Goal: Task Accomplishment & Management: Manage account settings

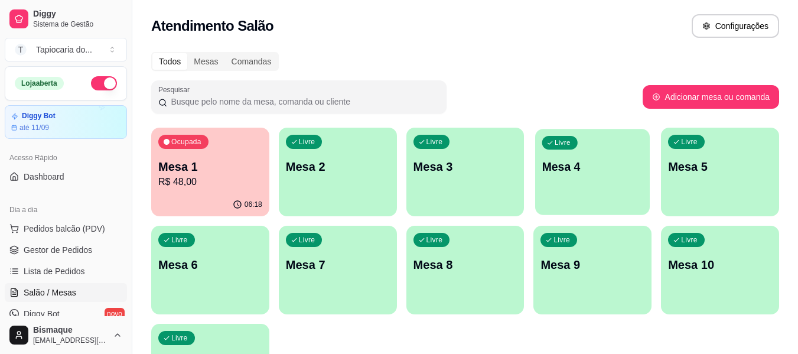
click at [586, 168] on p "Mesa 4" at bounding box center [592, 167] width 101 height 16
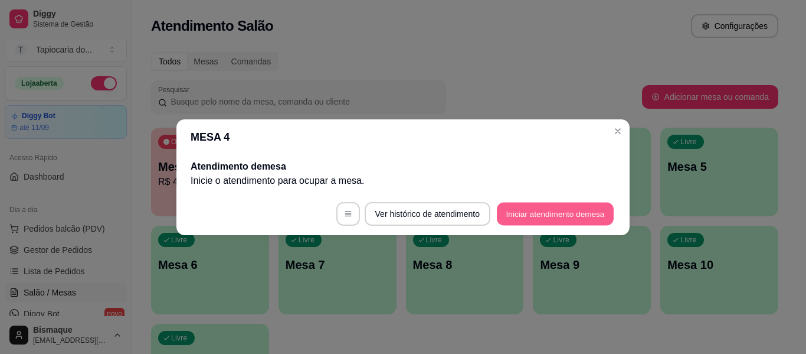
click at [569, 210] on button "Iniciar atendimento de mesa" at bounding box center [555, 213] width 117 height 23
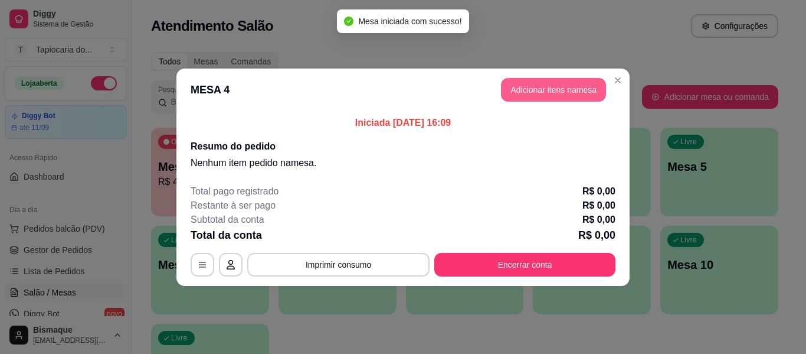
click at [524, 96] on button "Adicionar itens na mesa" at bounding box center [553, 90] width 105 height 24
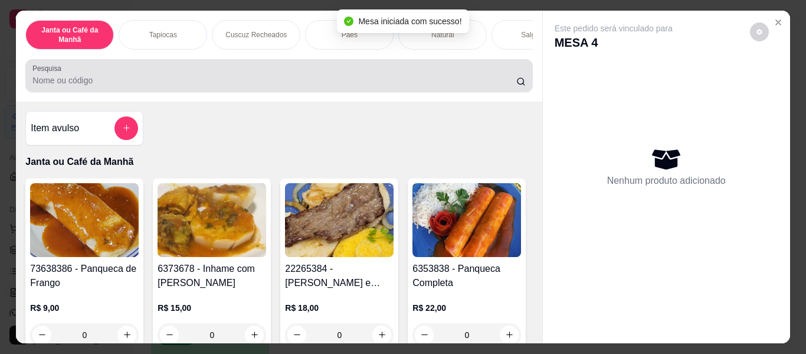
click at [403, 86] on input "Pesquisa" at bounding box center [274, 80] width 484 height 12
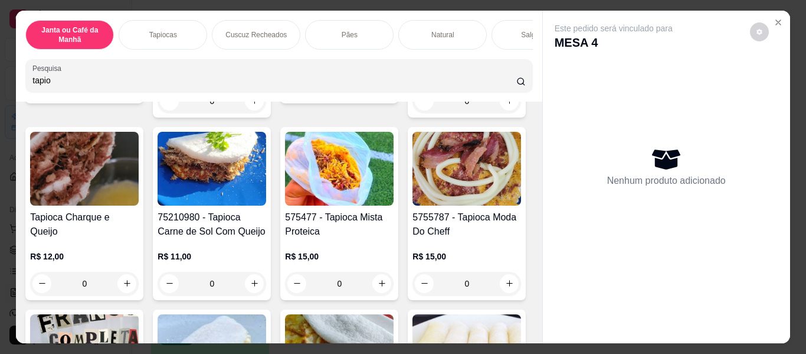
scroll to position [236, 0]
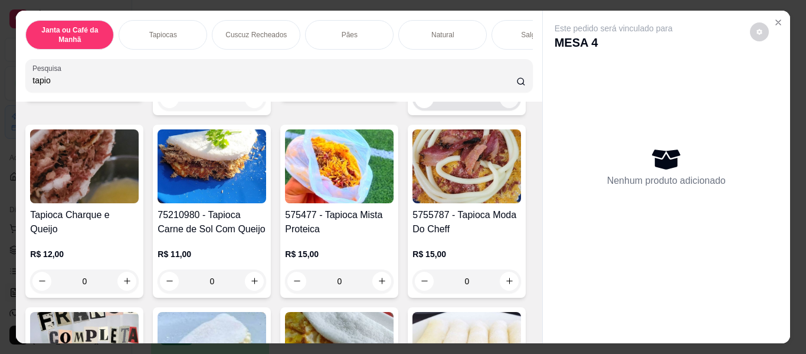
type input "tapio"
click at [505, 103] on icon "increase-product-quantity" at bounding box center [509, 98] width 9 height 9
type input "1"
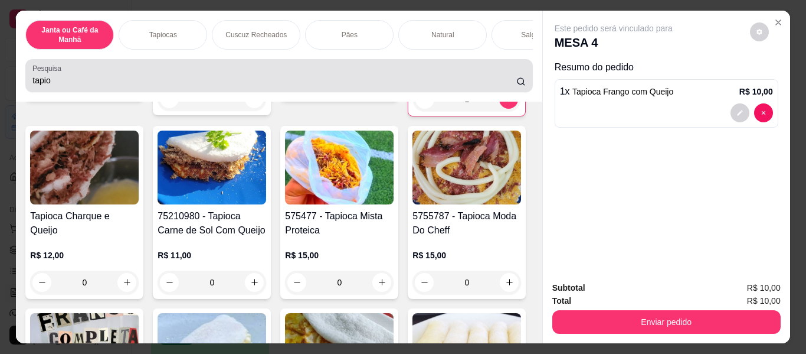
click at [117, 74] on div "tapio" at bounding box center [278, 76] width 493 height 24
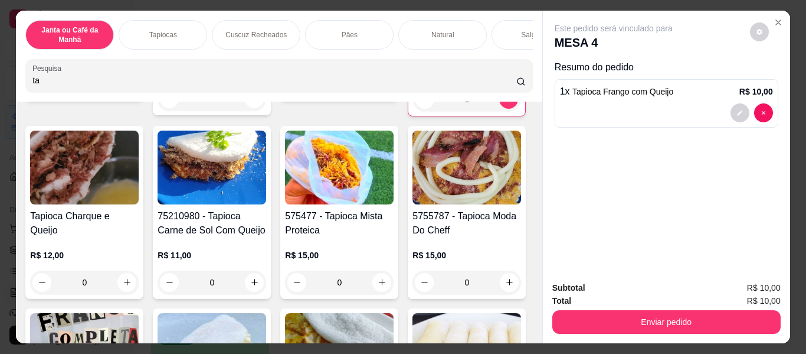
type input "t"
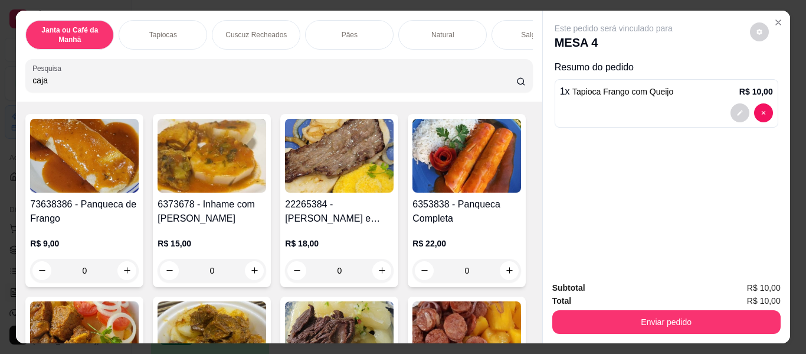
scroll to position [0, 0]
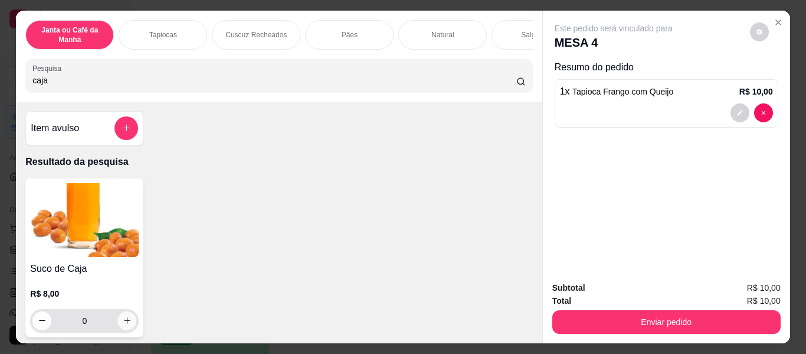
type input "caja"
click at [123, 325] on icon "increase-product-quantity" at bounding box center [127, 320] width 9 height 9
type input "1"
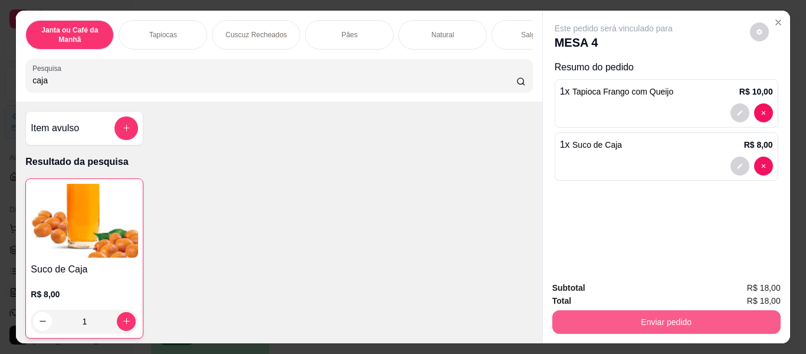
click at [667, 312] on button "Enviar pedido" at bounding box center [667, 322] width 228 height 24
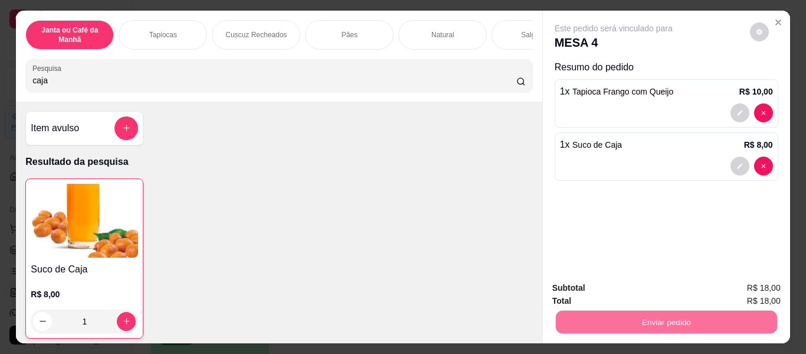
click at [664, 293] on button "Não registrar e enviar pedido" at bounding box center [627, 288] width 119 height 22
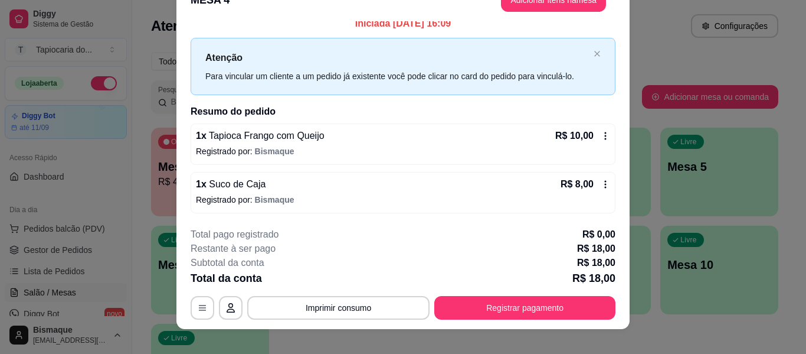
scroll to position [36, 0]
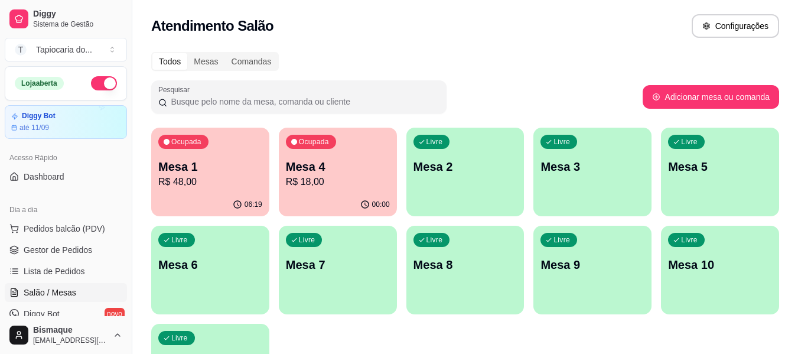
click at [220, 154] on div "Ocupada Mesa 1 R$ 48,00" at bounding box center [210, 161] width 118 height 66
click at [346, 172] on p "Mesa 4" at bounding box center [337, 167] width 101 height 16
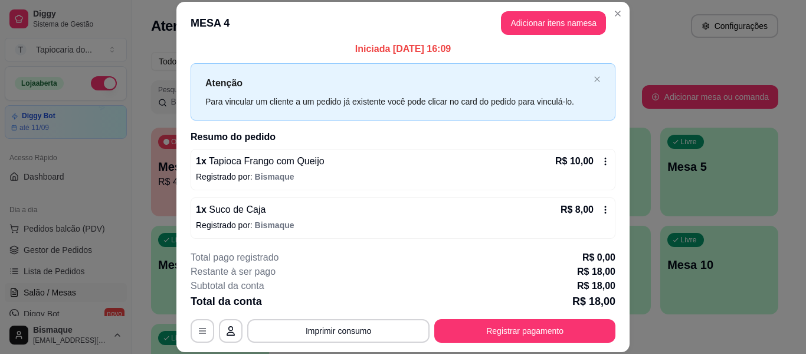
scroll to position [9, 0]
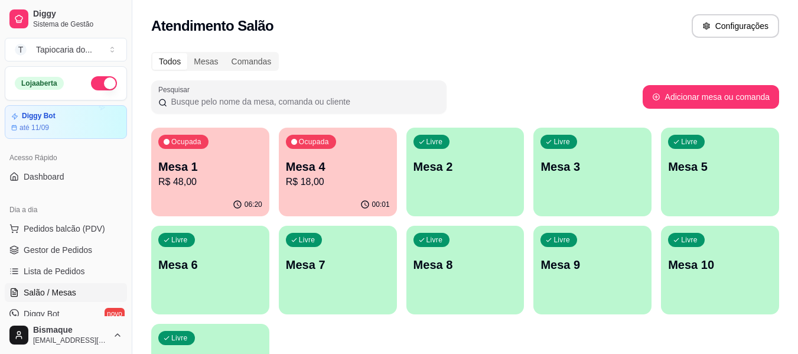
click at [309, 187] on p "R$ 18,00" at bounding box center [338, 182] width 104 height 14
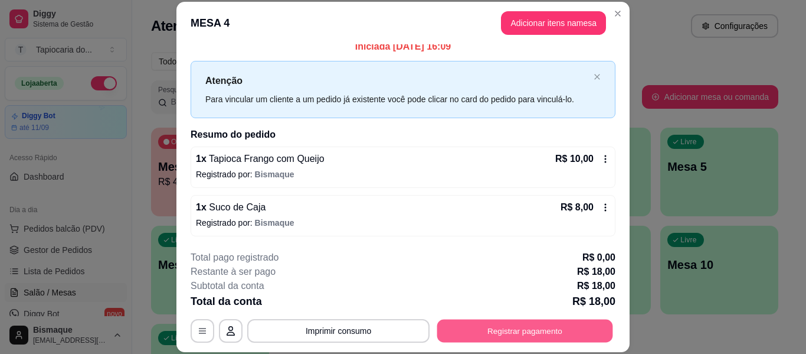
click at [485, 324] on button "Registrar pagamento" at bounding box center [525, 330] width 176 height 23
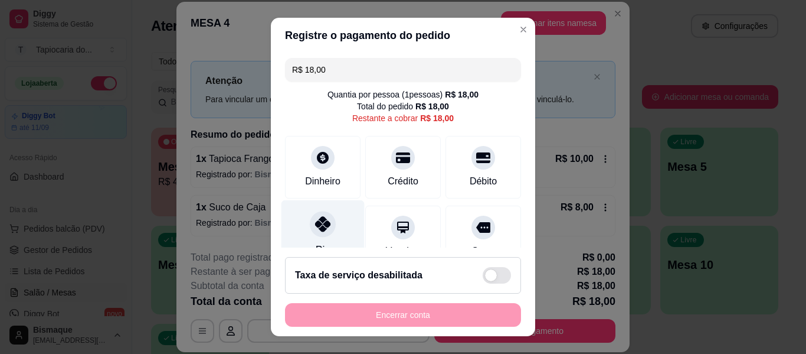
click at [325, 221] on div at bounding box center [323, 224] width 26 height 26
click at [319, 220] on icon at bounding box center [322, 223] width 15 height 15
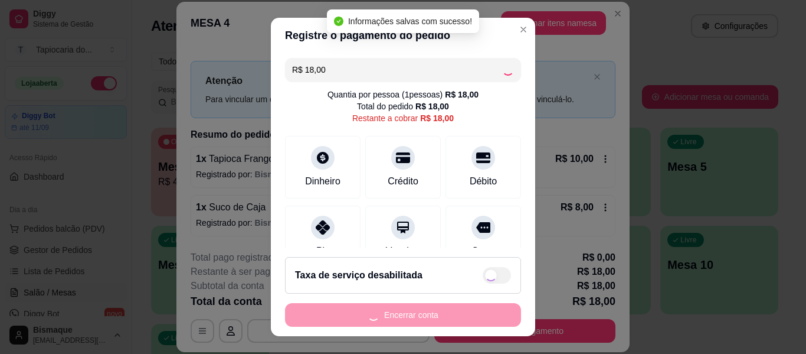
type input "R$ 0,00"
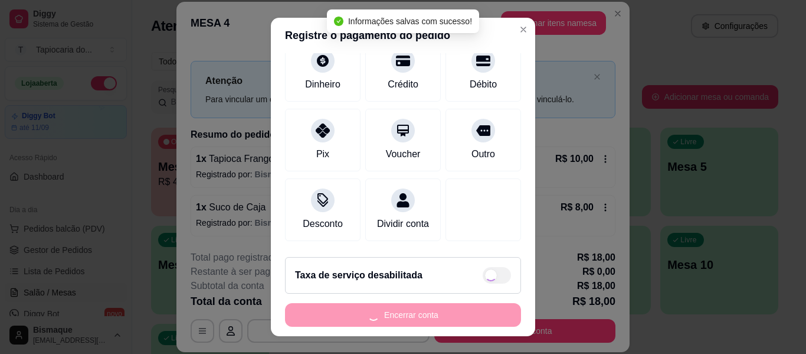
scroll to position [159, 0]
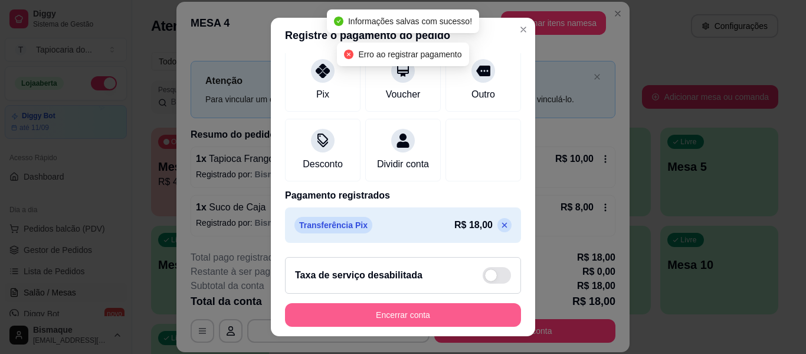
click at [442, 318] on button "Encerrar conta" at bounding box center [403, 315] width 236 height 24
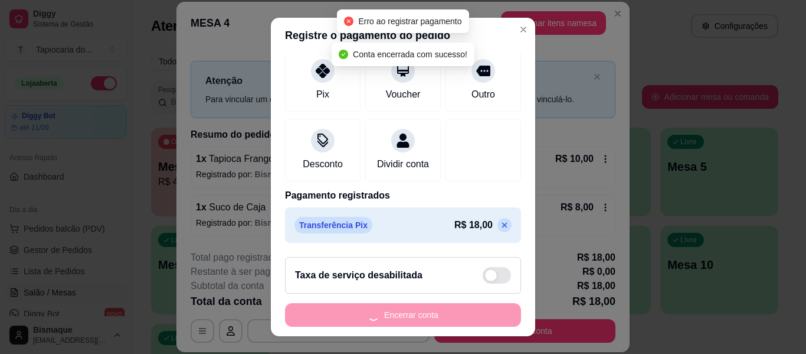
scroll to position [0, 0]
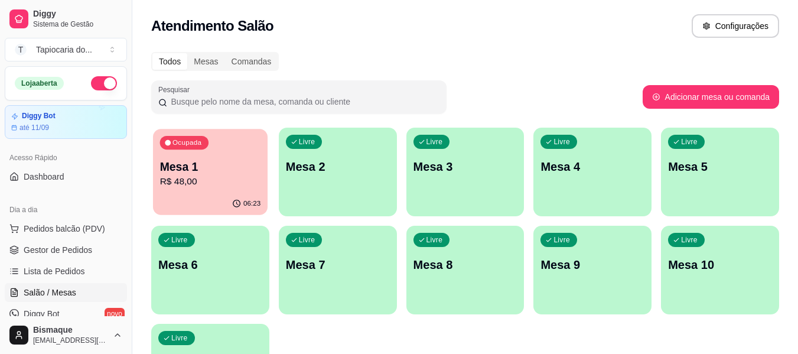
click at [231, 207] on div "06:23" at bounding box center [210, 203] width 115 height 22
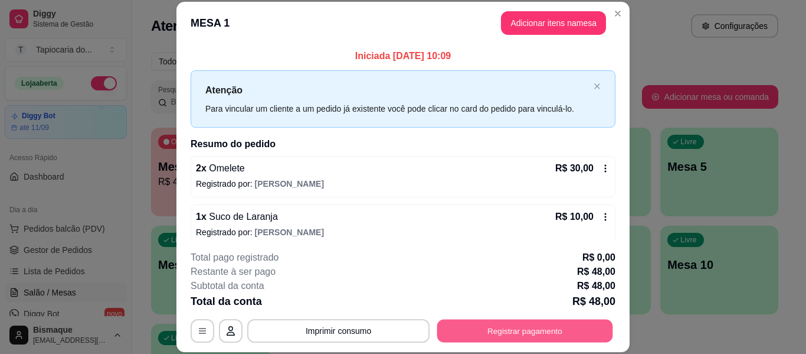
click at [502, 337] on button "Registrar pagamento" at bounding box center [525, 330] width 176 height 23
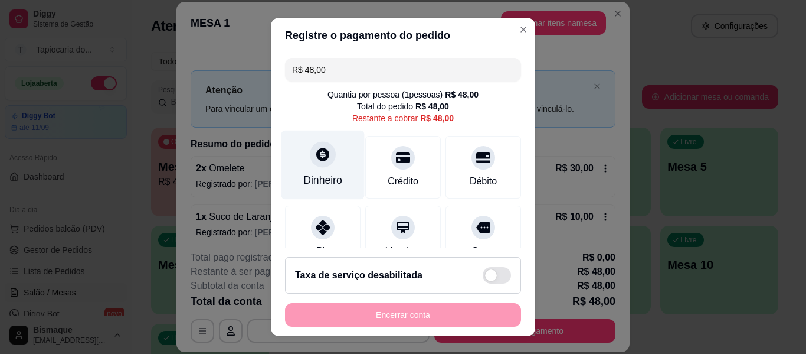
click at [319, 170] on div "Dinheiro" at bounding box center [323, 164] width 83 height 69
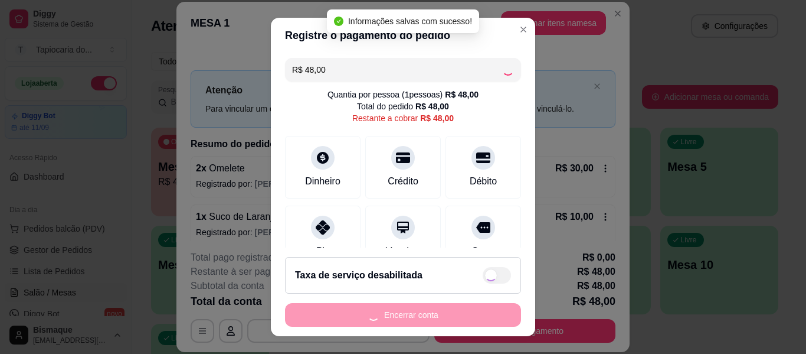
type input "R$ 0,00"
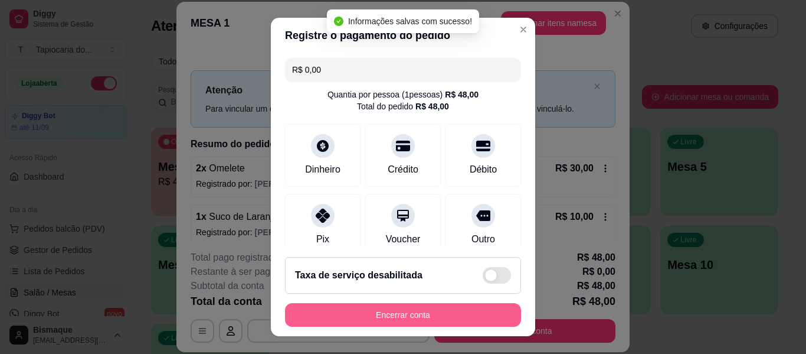
click at [389, 303] on button "Encerrar conta" at bounding box center [403, 315] width 236 height 24
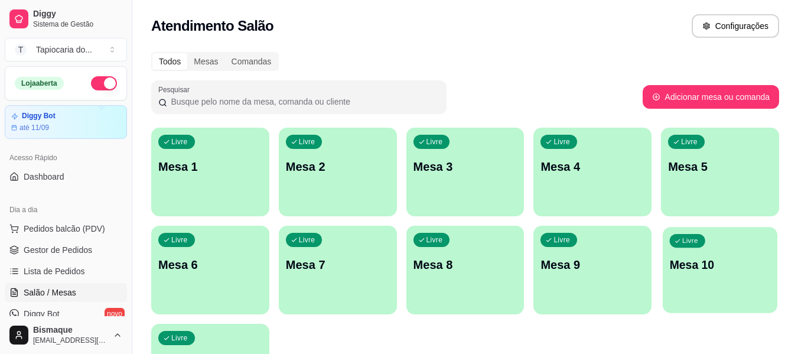
click at [674, 263] on p "Mesa 10" at bounding box center [720, 265] width 101 height 16
click at [86, 249] on span "Gestor de Pedidos" at bounding box center [58, 250] width 68 height 12
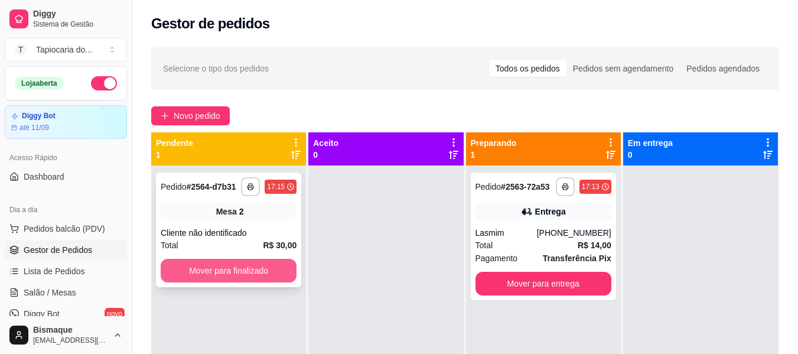
click at [196, 270] on button "Mover para finalizado" at bounding box center [229, 271] width 136 height 24
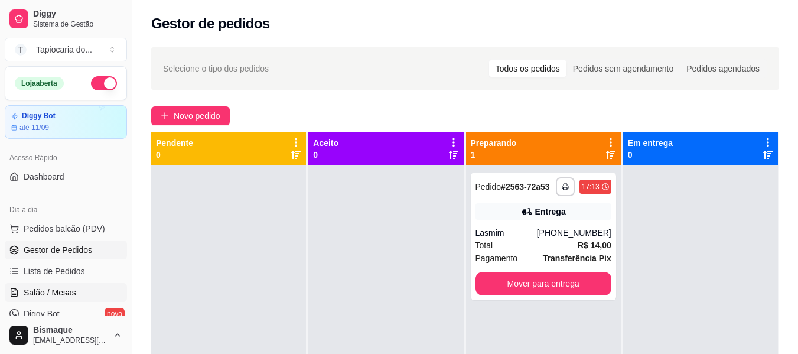
click at [55, 286] on span "Salão / Mesas" at bounding box center [50, 292] width 53 height 12
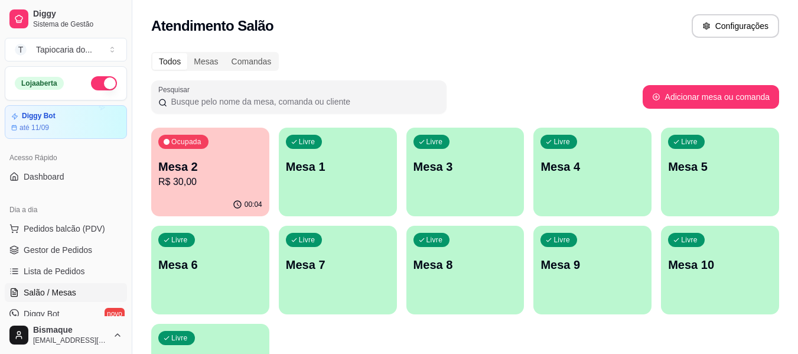
click at [180, 185] on p "R$ 30,00" at bounding box center [210, 182] width 104 height 14
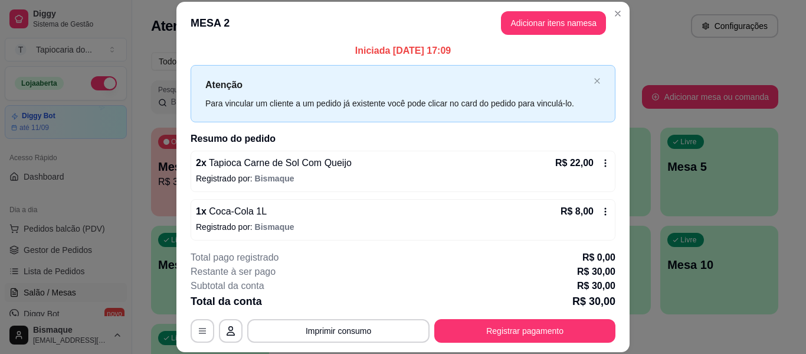
scroll to position [9, 0]
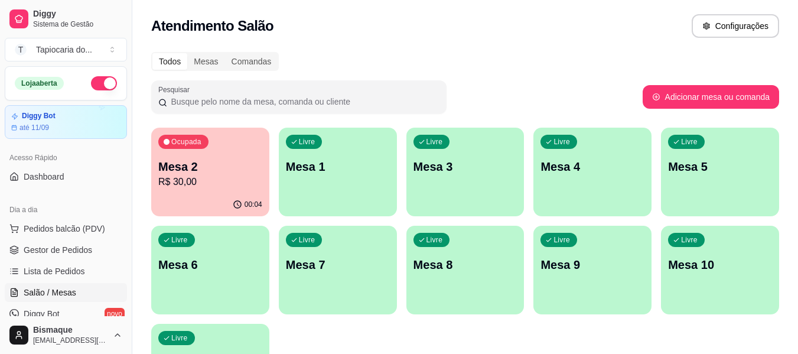
click at [244, 162] on p "Mesa 2" at bounding box center [210, 166] width 104 height 17
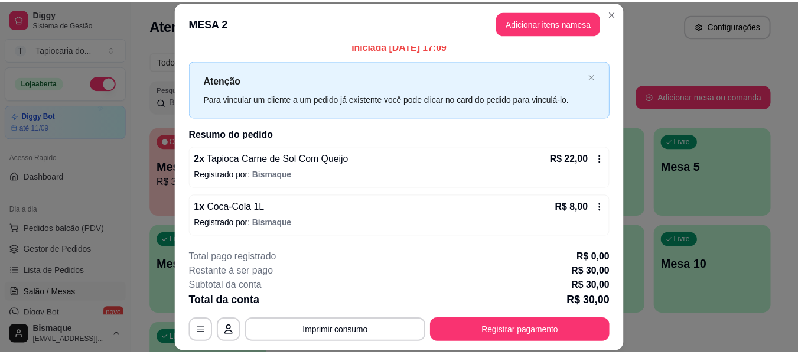
scroll to position [36, 0]
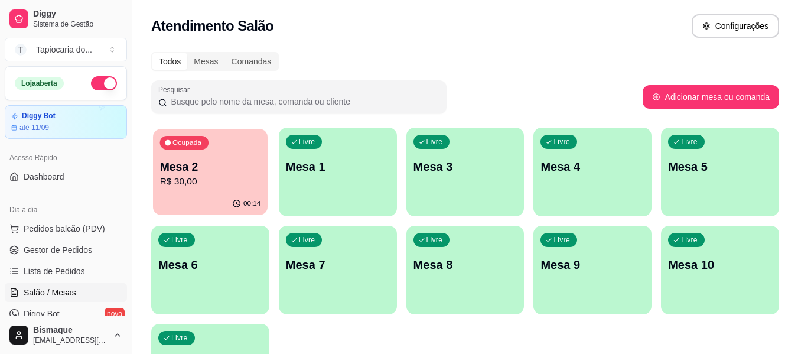
click at [216, 157] on div "Ocupada Mesa 2 R$ 30,00" at bounding box center [210, 161] width 115 height 64
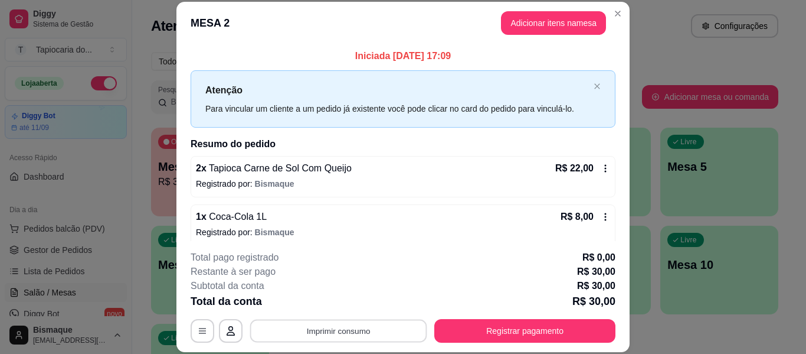
click at [412, 325] on button "Imprimir consumo" at bounding box center [338, 330] width 177 height 23
click at [358, 301] on button "Impressora" at bounding box center [338, 303] width 86 height 19
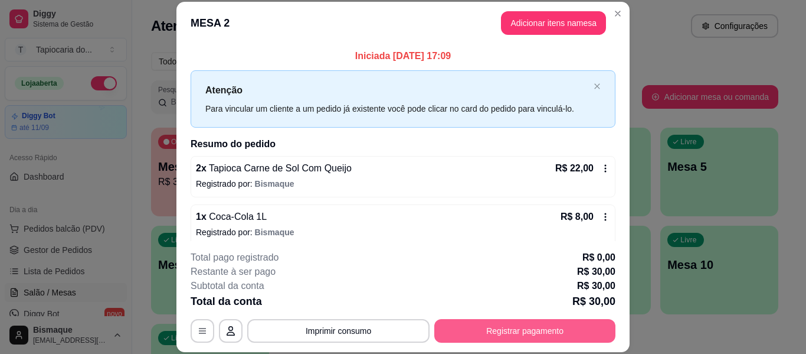
click at [515, 334] on button "Registrar pagamento" at bounding box center [525, 331] width 181 height 24
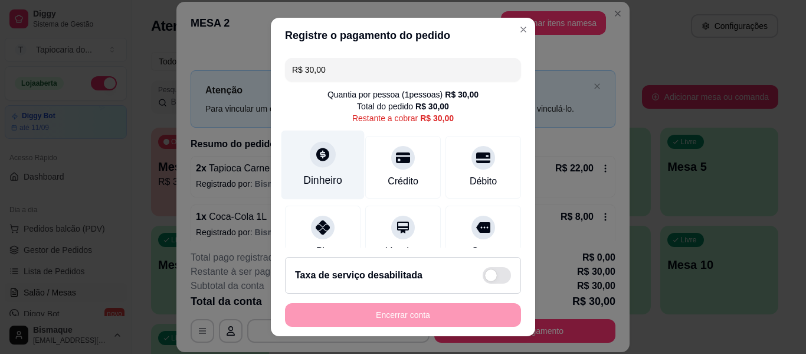
click at [334, 171] on div "Dinheiro" at bounding box center [323, 164] width 83 height 69
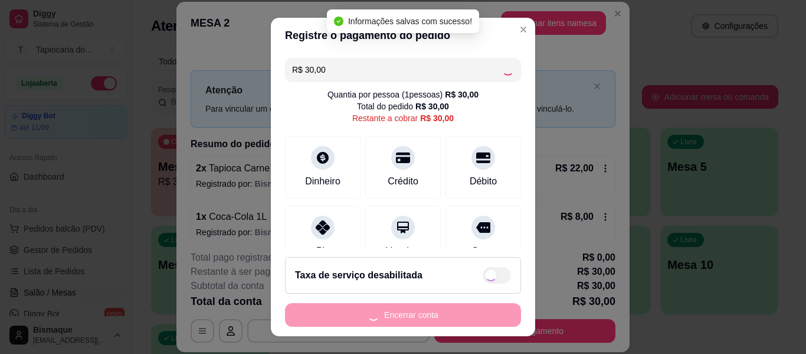
type input "R$ 0,00"
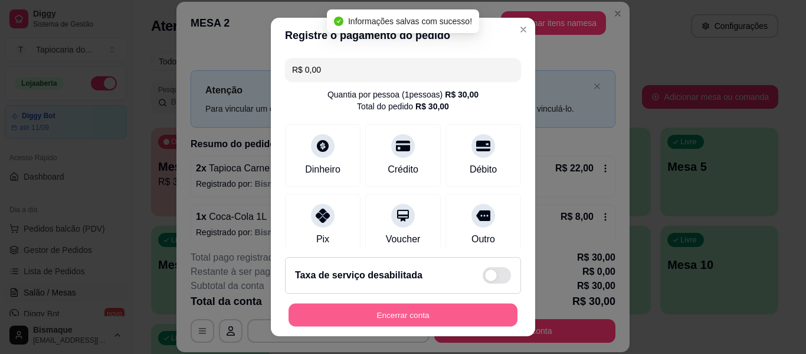
click at [450, 323] on button "Encerrar conta" at bounding box center [403, 314] width 229 height 23
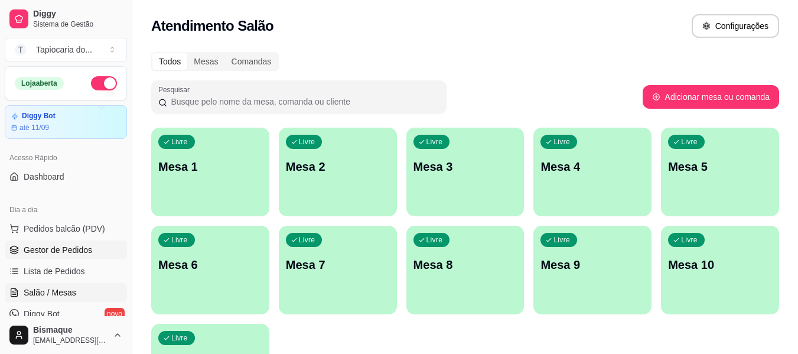
click at [77, 247] on span "Gestor de Pedidos" at bounding box center [58, 250] width 68 height 12
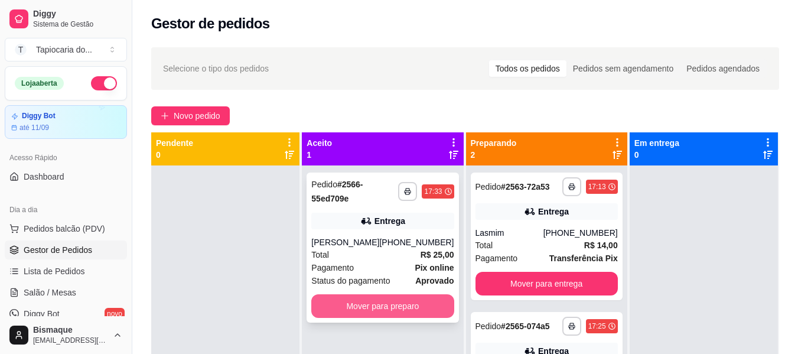
click at [429, 304] on button "Mover para preparo" at bounding box center [382, 306] width 142 height 24
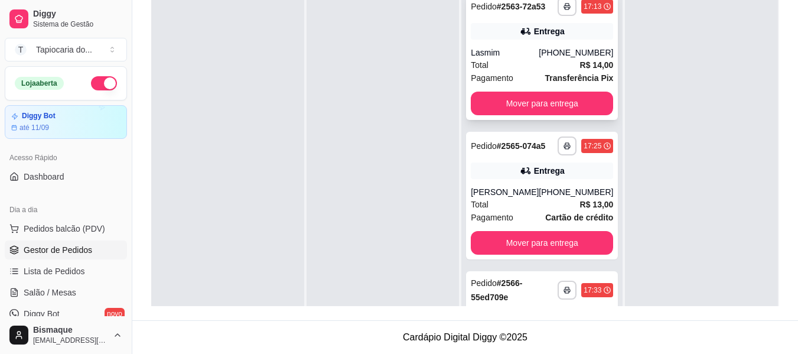
click at [559, 83] on strong "Transferência Pix" at bounding box center [578, 77] width 68 height 9
click at [515, 115] on button "Mover para entrega" at bounding box center [542, 104] width 142 height 24
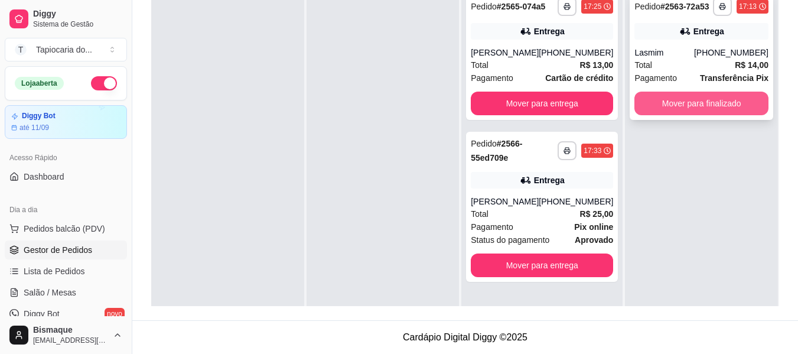
click at [682, 107] on button "Mover para finalizado" at bounding box center [701, 104] width 134 height 24
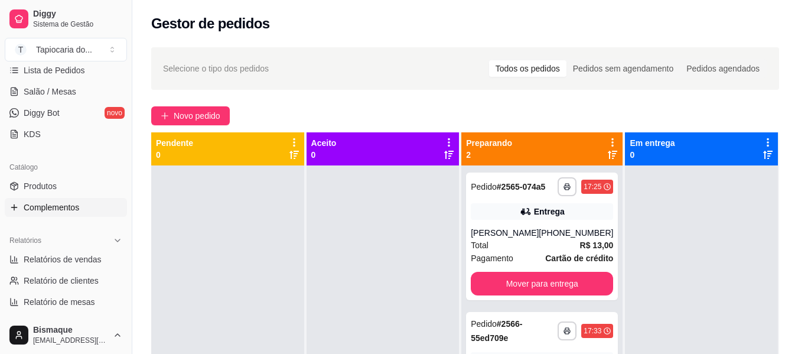
scroll to position [142, 0]
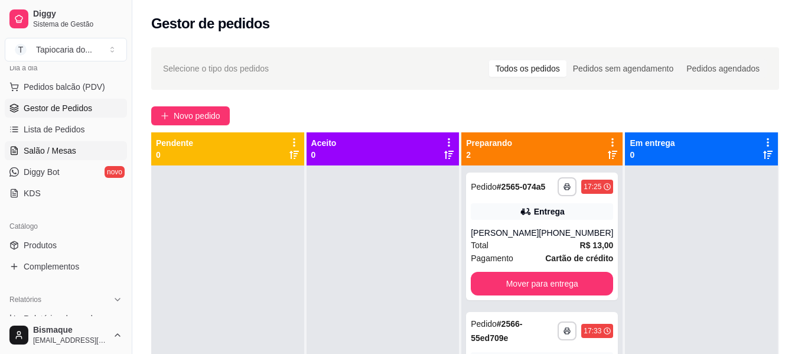
click at [62, 151] on span "Salão / Mesas" at bounding box center [50, 151] width 53 height 12
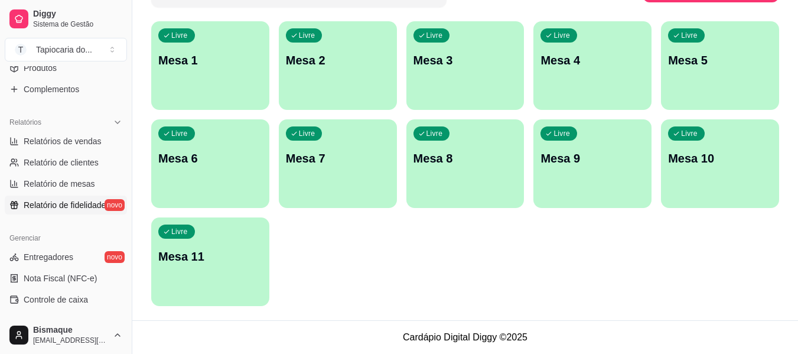
scroll to position [260, 0]
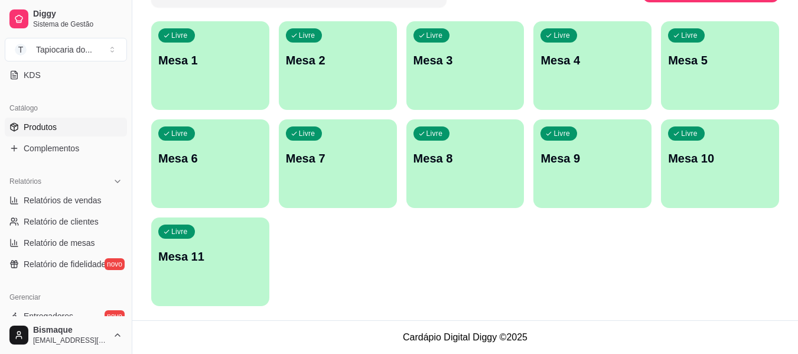
click at [34, 129] on span "Produtos" at bounding box center [40, 127] width 33 height 12
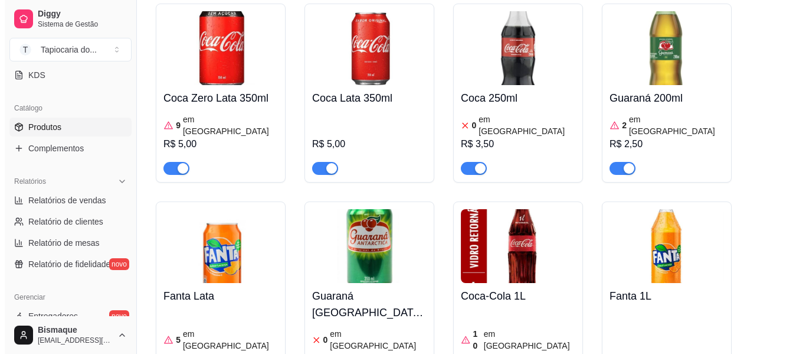
scroll to position [4428, 0]
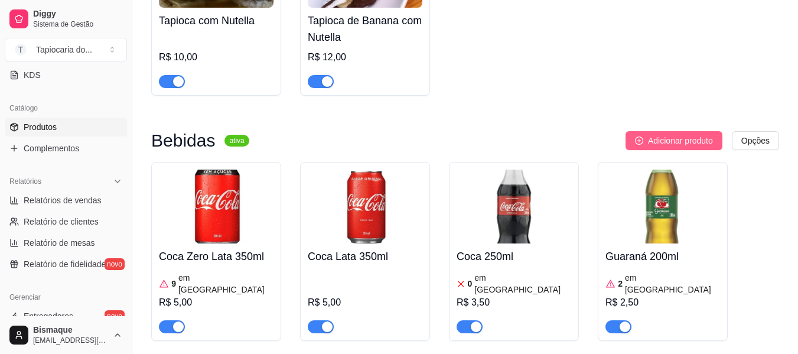
click at [670, 147] on span "Adicionar produto" at bounding box center [680, 140] width 65 height 13
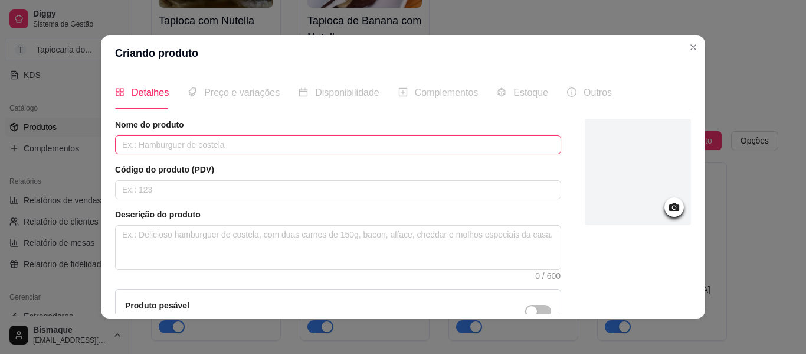
click at [272, 151] on input "text" at bounding box center [338, 144] width 446 height 19
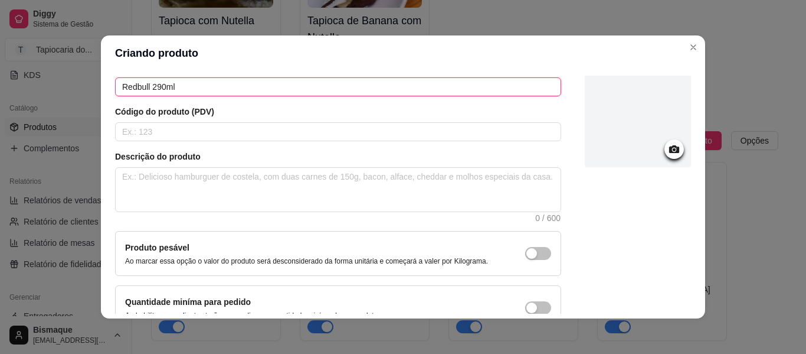
scroll to position [127, 0]
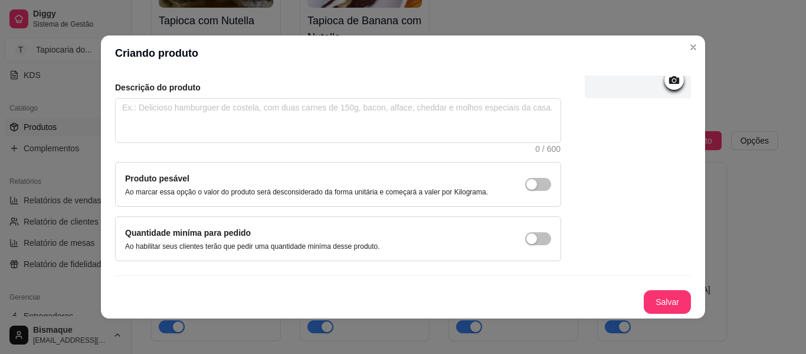
type input "Redbull 290ml"
click at [670, 84] on icon at bounding box center [675, 80] width 10 height 8
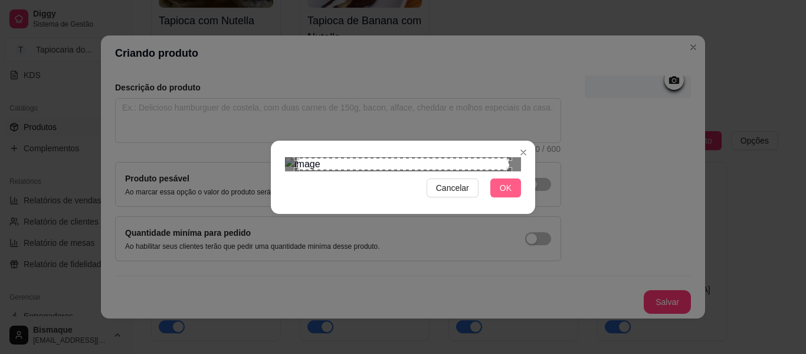
click at [510, 197] on button "OK" at bounding box center [506, 187] width 31 height 19
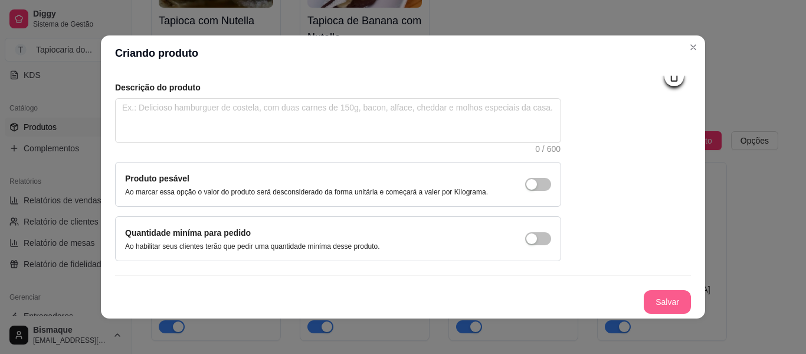
click at [655, 295] on button "Salvar" at bounding box center [667, 302] width 47 height 24
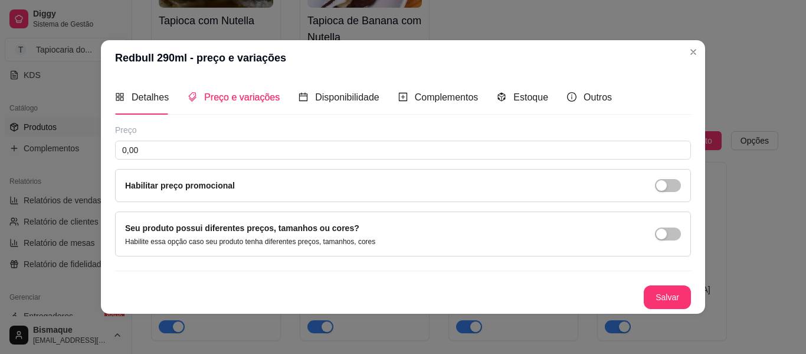
scroll to position [0, 0]
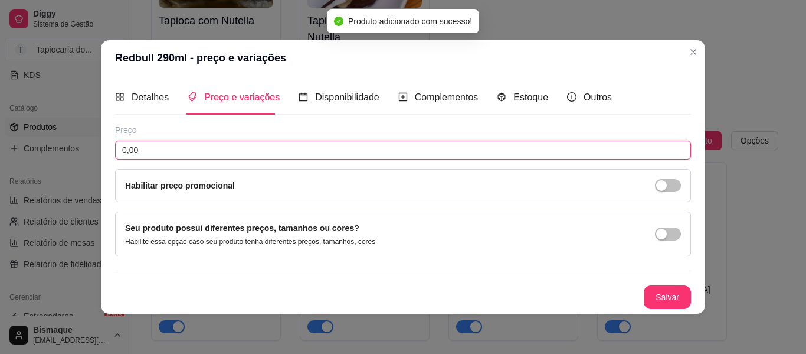
click at [161, 156] on input "0,00" at bounding box center [403, 150] width 576 height 19
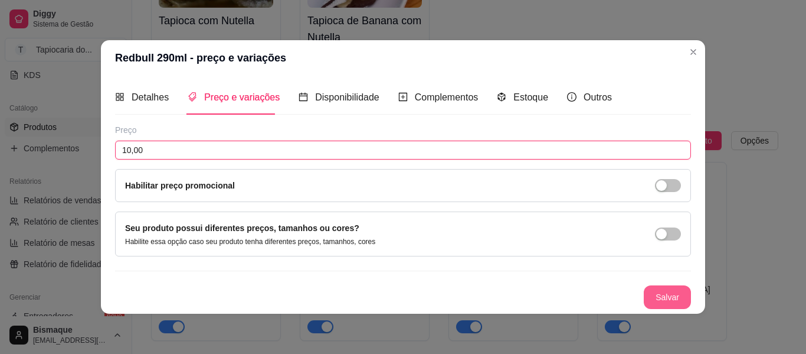
type input "10,00"
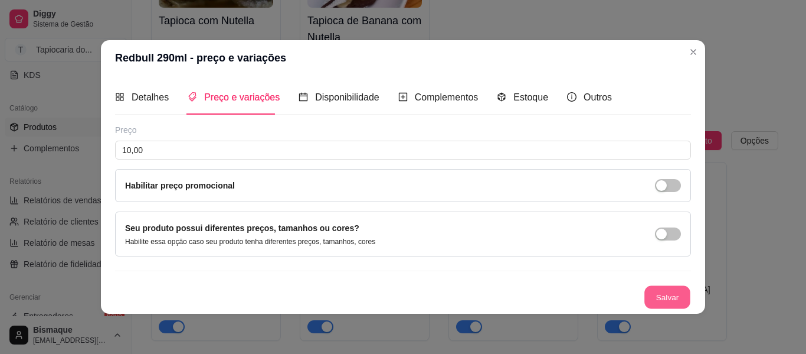
click at [671, 290] on button "Salvar" at bounding box center [668, 296] width 46 height 23
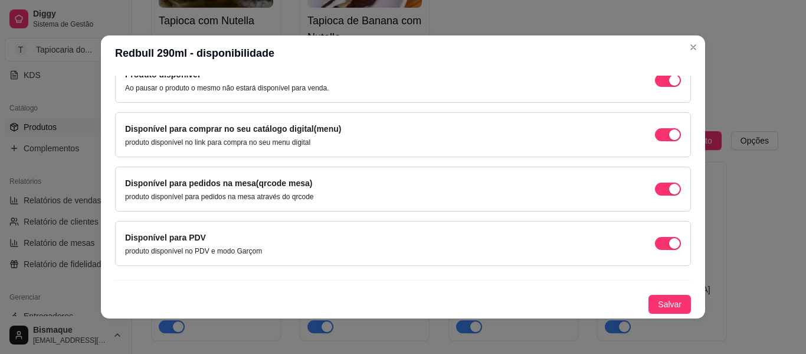
scroll to position [2, 0]
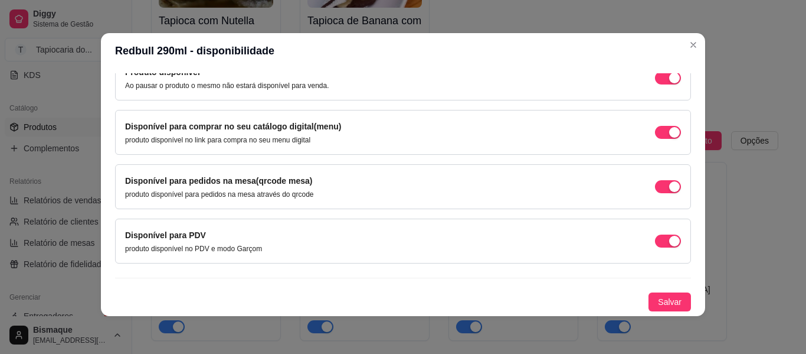
drag, startPoint x: 654, startPoint y: 302, endPoint x: 488, endPoint y: 141, distance: 230.5
click at [658, 299] on span "Salvar" at bounding box center [670, 301] width 24 height 13
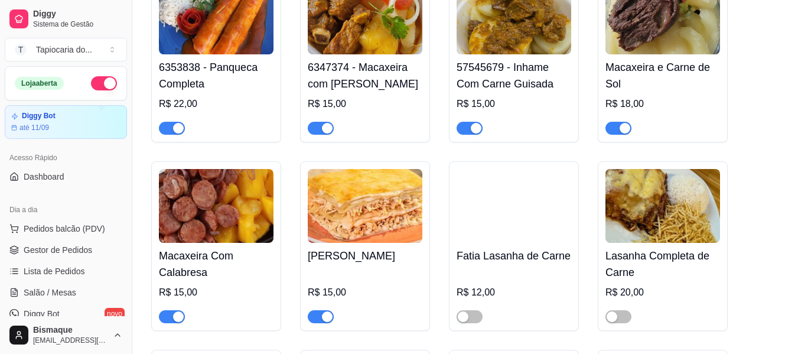
scroll to position [295, 0]
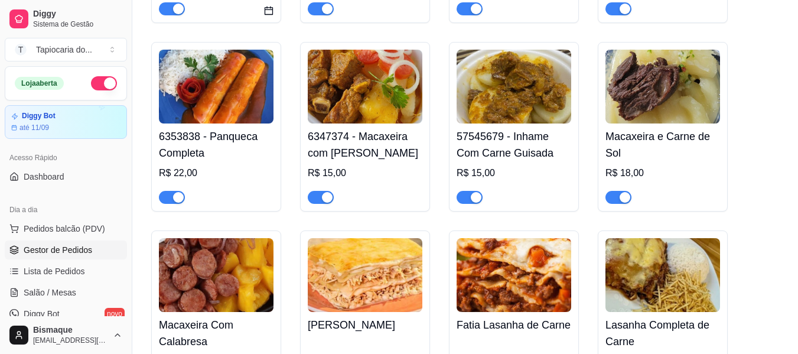
click at [74, 247] on span "Gestor de Pedidos" at bounding box center [58, 250] width 68 height 12
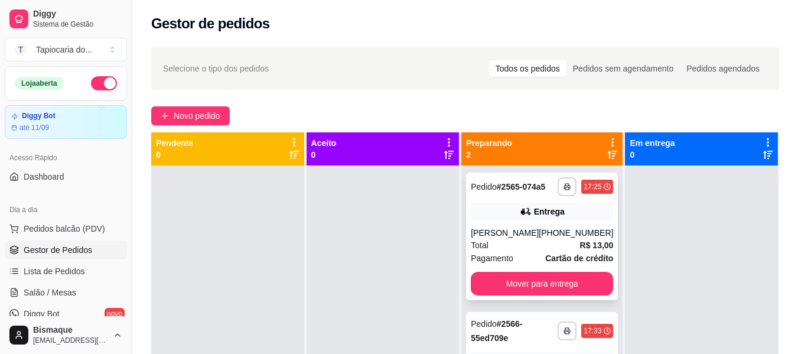
click at [523, 254] on div "Pagamento Cartão de crédito" at bounding box center [542, 258] width 142 height 13
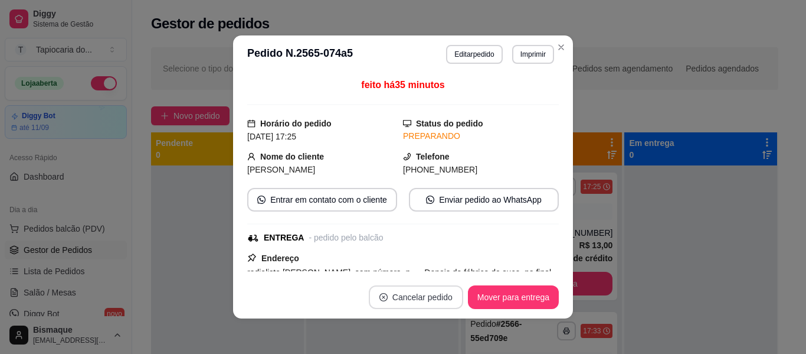
click at [417, 295] on button "Cancelar pedido" at bounding box center [416, 297] width 94 height 24
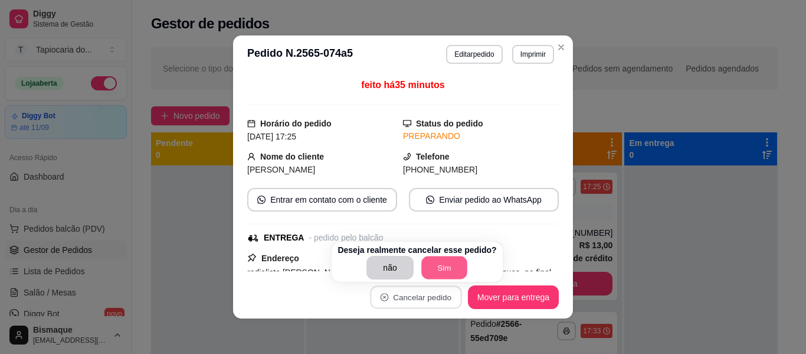
click at [442, 271] on button "Sim" at bounding box center [445, 267] width 46 height 23
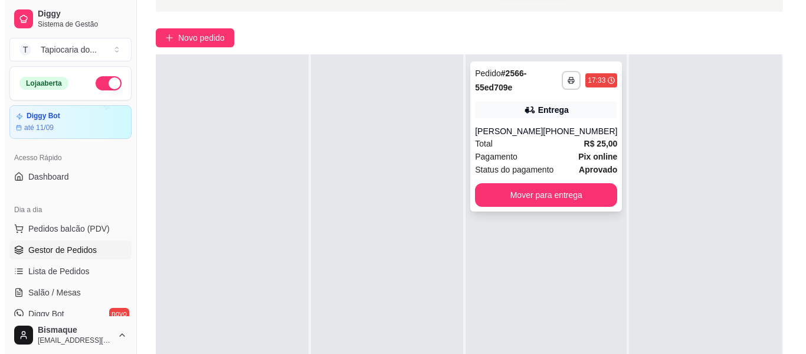
scroll to position [180, 0]
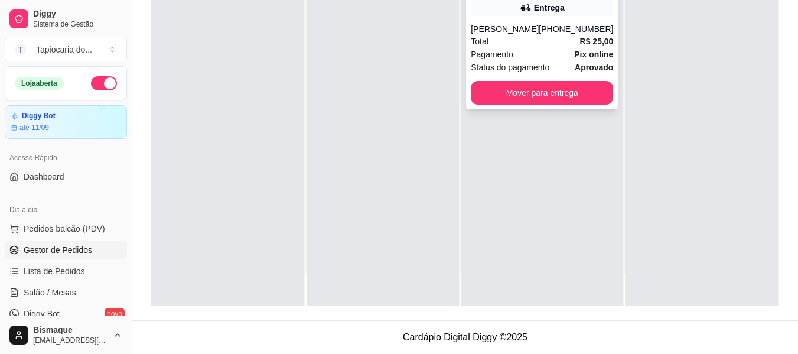
click at [535, 61] on span "Status do pagamento" at bounding box center [510, 67] width 79 height 13
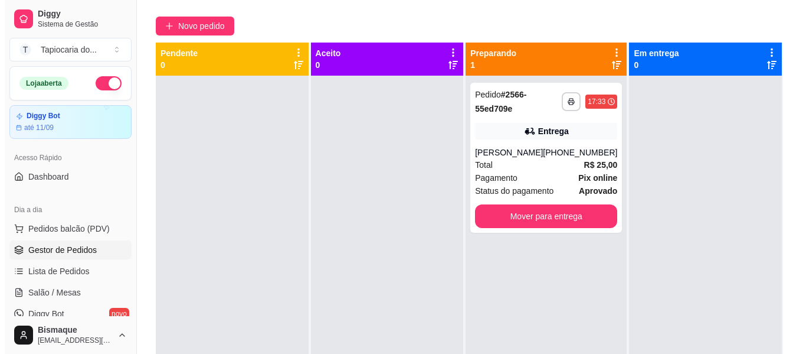
scroll to position [0, 0]
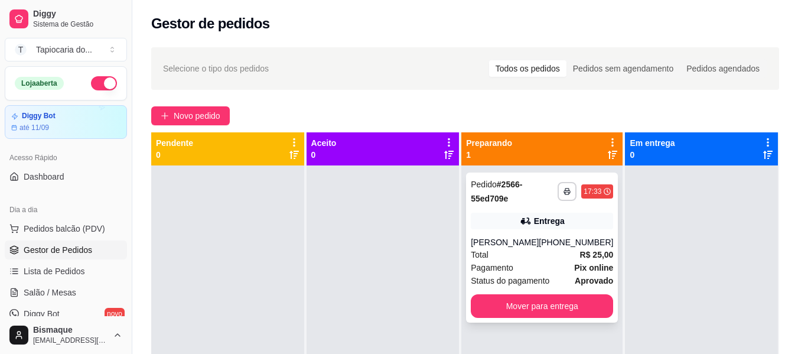
click at [508, 236] on div "[PERSON_NAME]" at bounding box center [505, 242] width 68 height 12
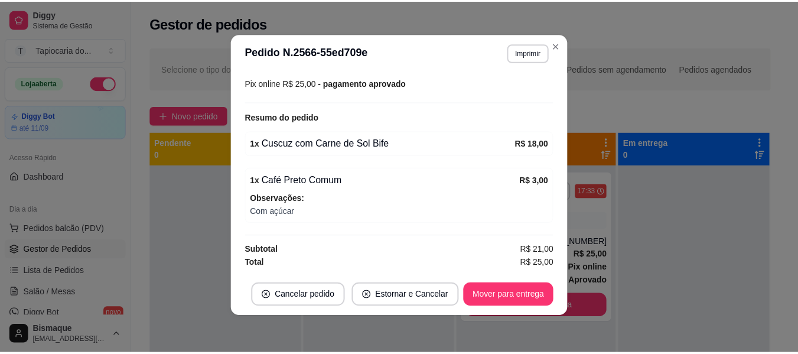
scroll to position [2, 0]
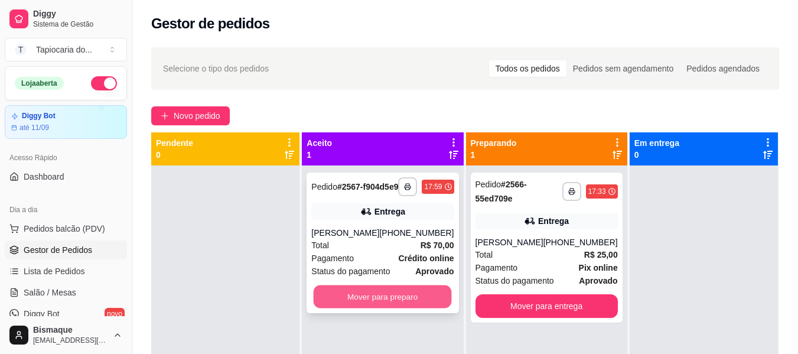
click at [401, 305] on button "Mover para preparo" at bounding box center [383, 296] width 138 height 23
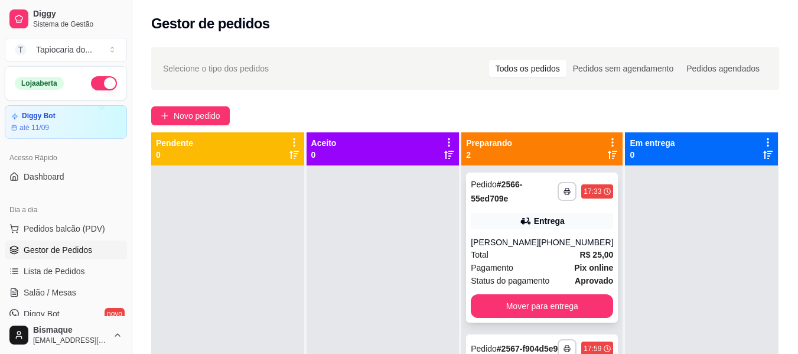
click at [553, 294] on div "**********" at bounding box center [542, 247] width 152 height 150
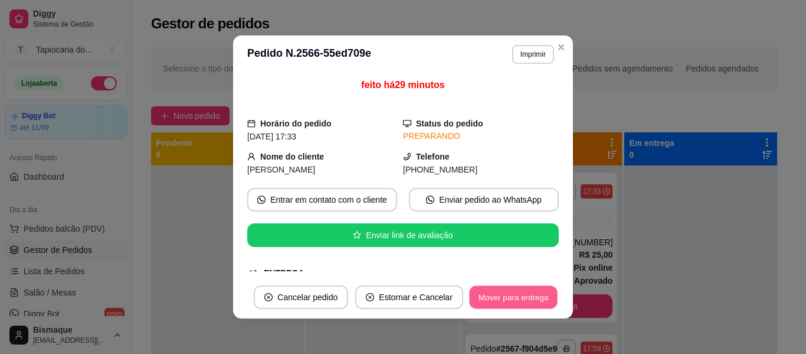
click at [523, 298] on button "Mover para entrega" at bounding box center [513, 297] width 89 height 23
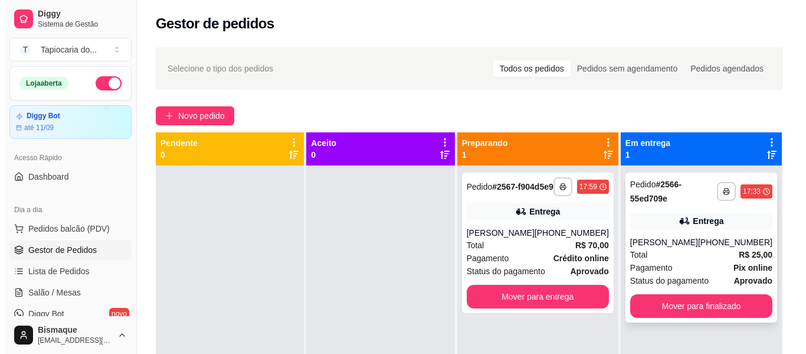
scroll to position [33, 0]
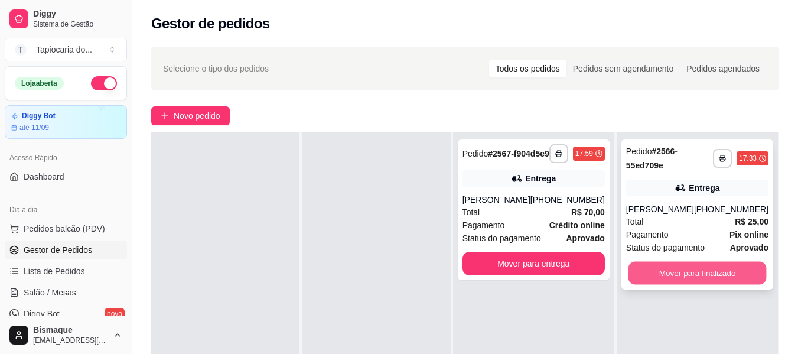
click at [652, 275] on button "Mover para finalizado" at bounding box center [697, 273] width 138 height 23
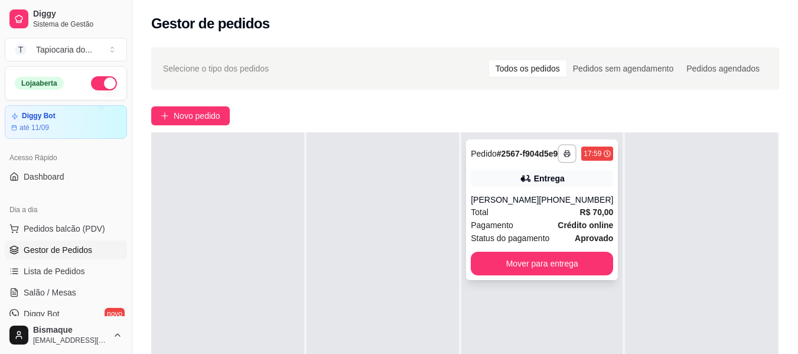
click at [550, 230] on div "Pagamento Crédito online" at bounding box center [542, 224] width 142 height 13
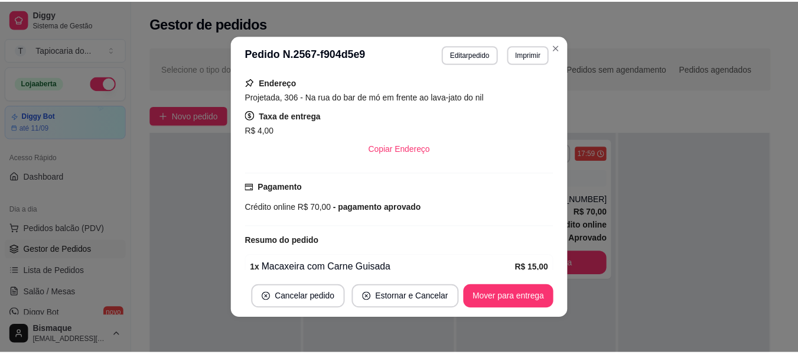
scroll to position [210, 0]
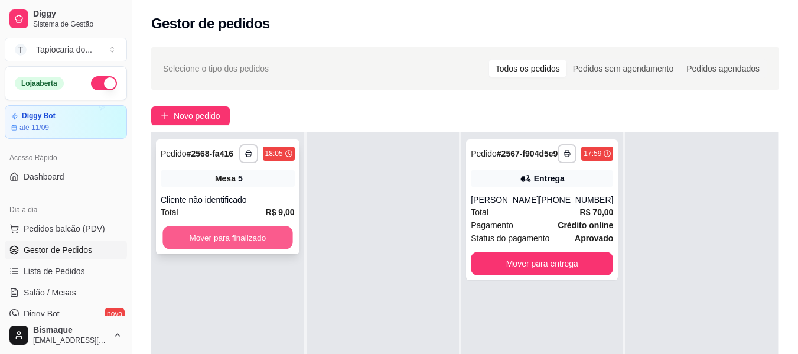
click at [276, 230] on button "Mover para finalizado" at bounding box center [227, 237] width 130 height 23
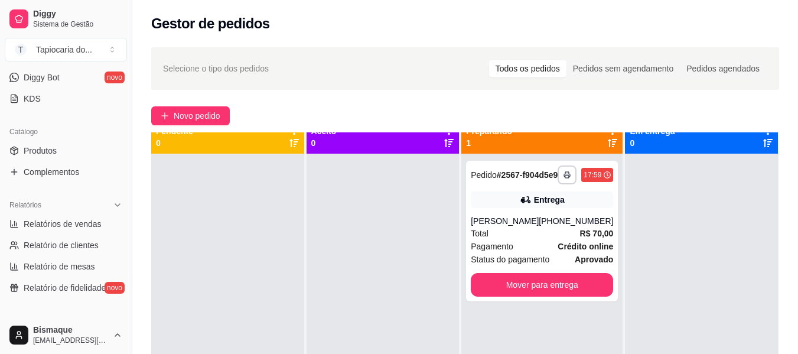
scroll to position [0, 0]
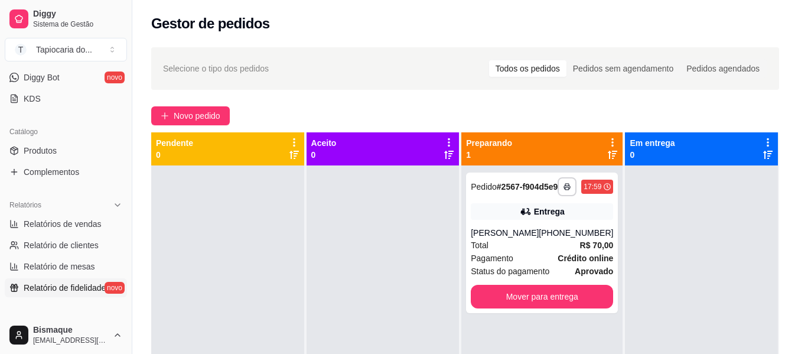
click at [89, 285] on span "Relatório de fidelidade" at bounding box center [65, 288] width 82 height 12
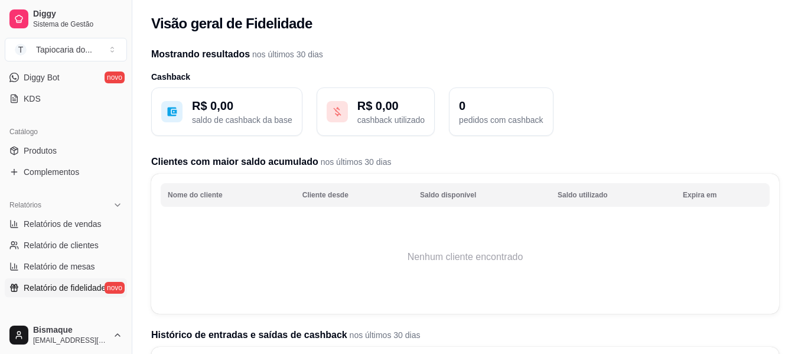
click at [702, 194] on th "Expira em" at bounding box center [722, 195] width 94 height 24
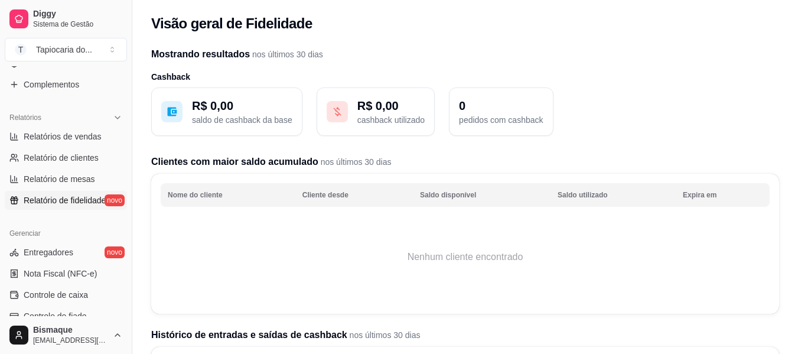
scroll to position [295, 0]
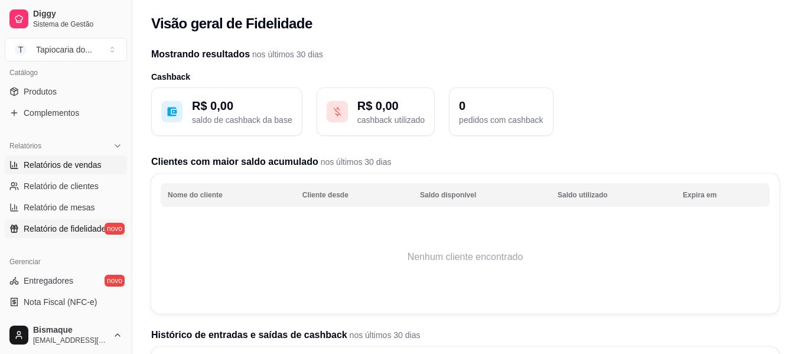
click at [81, 161] on span "Relatórios de vendas" at bounding box center [63, 165] width 78 height 12
select select "ALL"
select select "0"
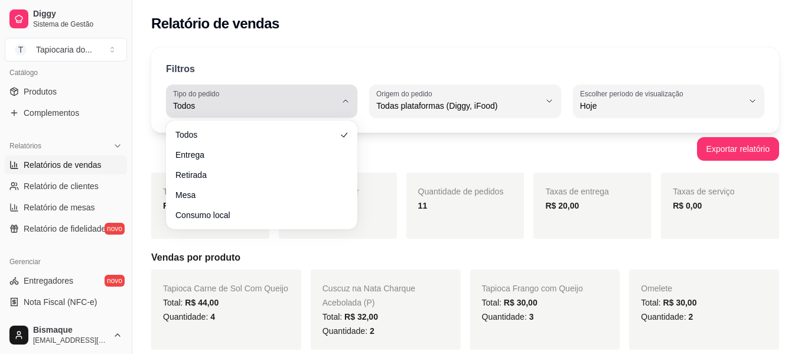
click at [283, 107] on span "Todos" at bounding box center [254, 106] width 163 height 12
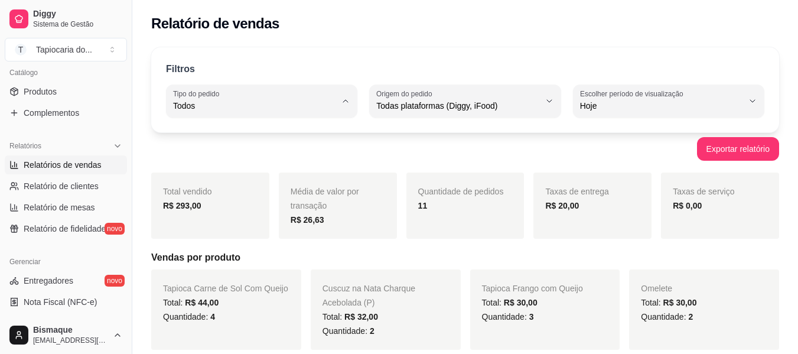
click at [280, 155] on span "Entrega" at bounding box center [256, 153] width 154 height 11
type input "DELIVERY"
select select "DELIVERY"
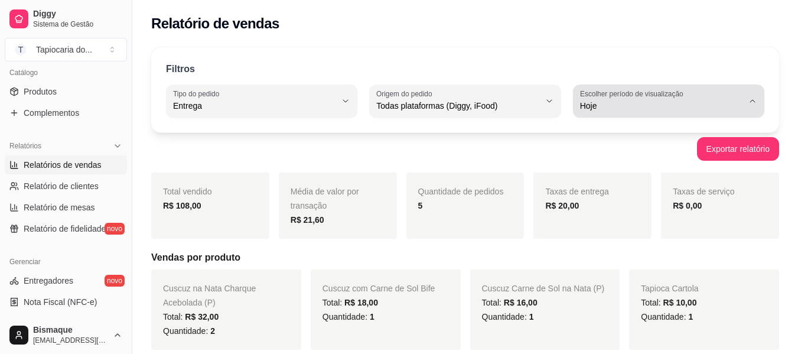
click at [708, 109] on span "Hoje" at bounding box center [661, 106] width 163 height 12
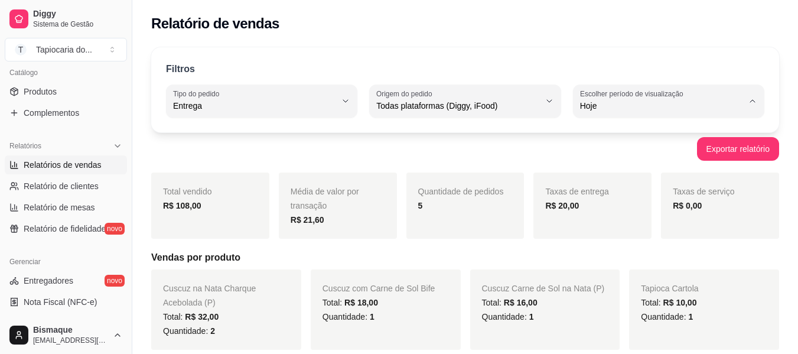
click at [661, 156] on span "Ontem" at bounding box center [662, 153] width 154 height 11
type input "1"
select select "1"
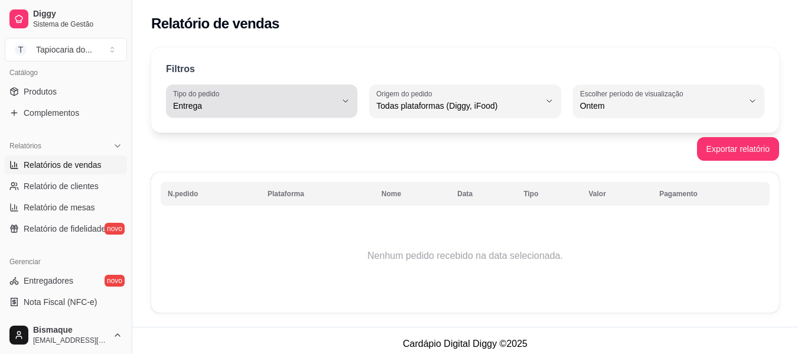
click at [295, 103] on span "Entrega" at bounding box center [254, 106] width 163 height 12
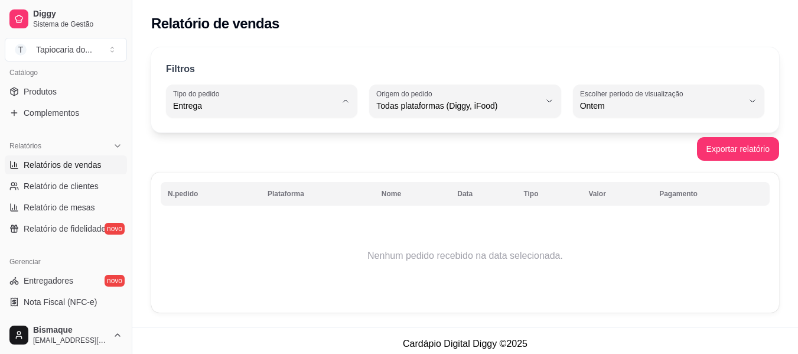
click at [318, 176] on span "Retirada" at bounding box center [256, 172] width 154 height 11
type input "PICKUP"
select select "PICKUP"
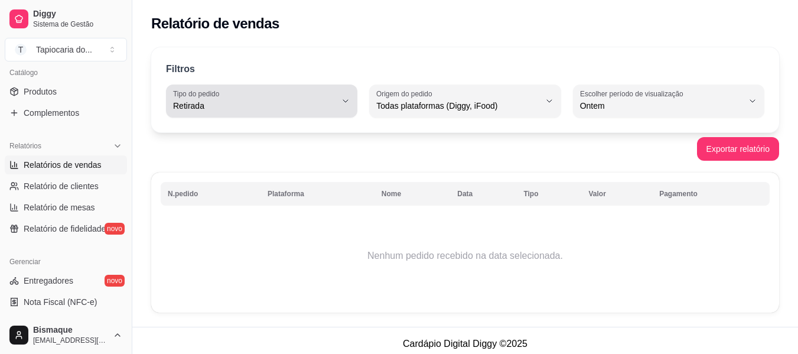
click at [326, 111] on span "Retirada" at bounding box center [254, 106] width 163 height 12
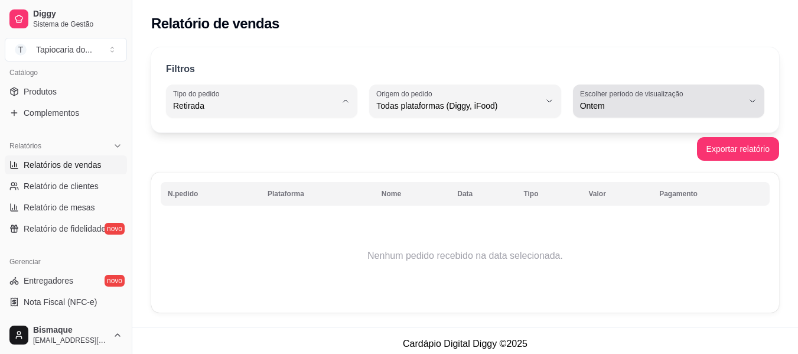
click at [711, 88] on button "Escolher período de visualização Ontem" at bounding box center [668, 100] width 191 height 33
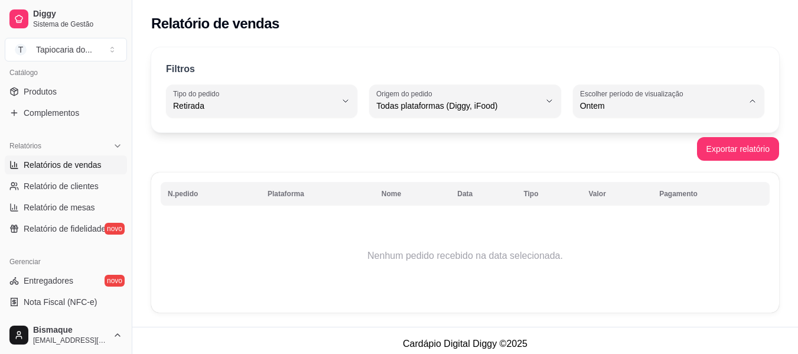
click at [597, 127] on li "Hoje" at bounding box center [668, 134] width 175 height 18
type input "0"
select select "0"
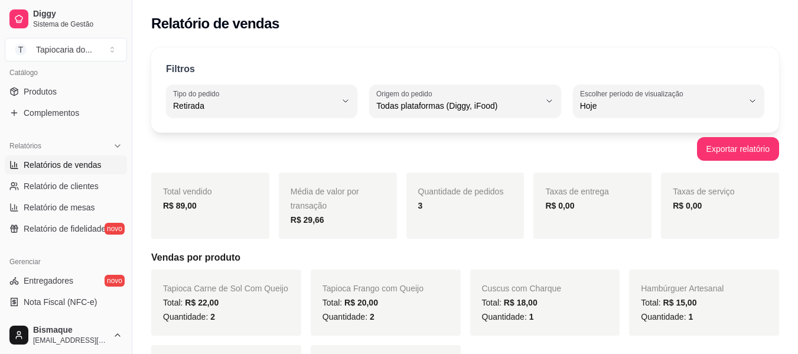
drag, startPoint x: 472, startPoint y: 38, endPoint x: 492, endPoint y: 46, distance: 22.0
click at [478, 40] on div "Relatório de vendas" at bounding box center [464, 20] width 665 height 40
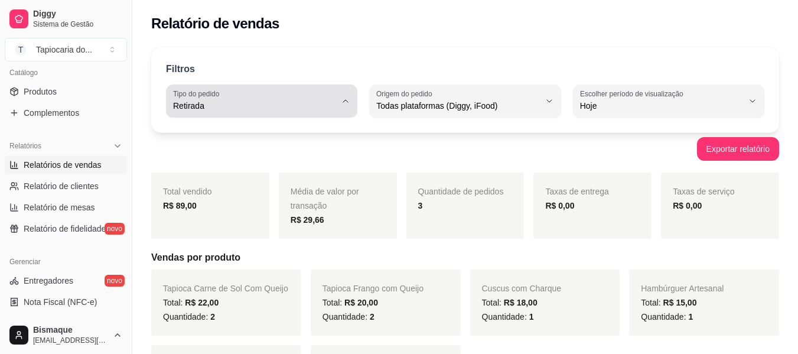
click at [343, 109] on button "Tipo do pedido Retirada" at bounding box center [261, 100] width 191 height 33
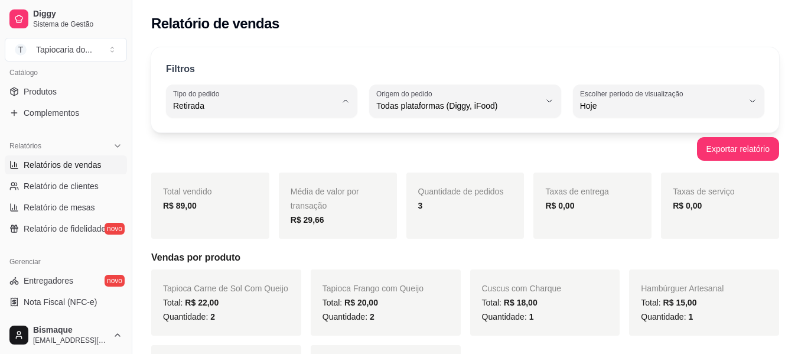
click at [268, 133] on span "Todos" at bounding box center [256, 133] width 154 height 11
type input "ALL"
select select "ALL"
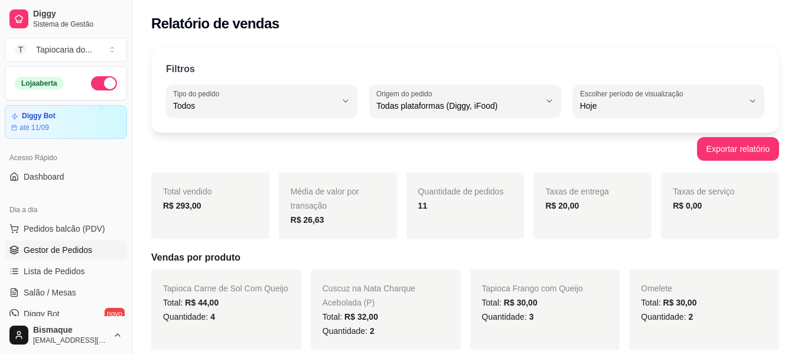
click at [67, 243] on link "Gestor de Pedidos" at bounding box center [66, 249] width 122 height 19
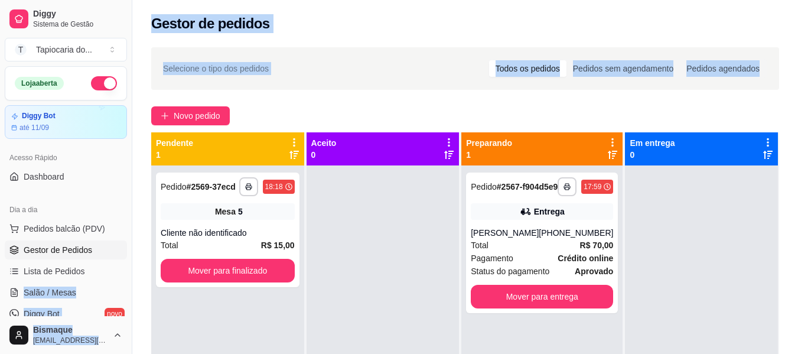
drag, startPoint x: 23, startPoint y: 294, endPoint x: 0, endPoint y: 381, distance: 90.4
click at [0, 353] on html "**********" at bounding box center [399, 177] width 798 height 354
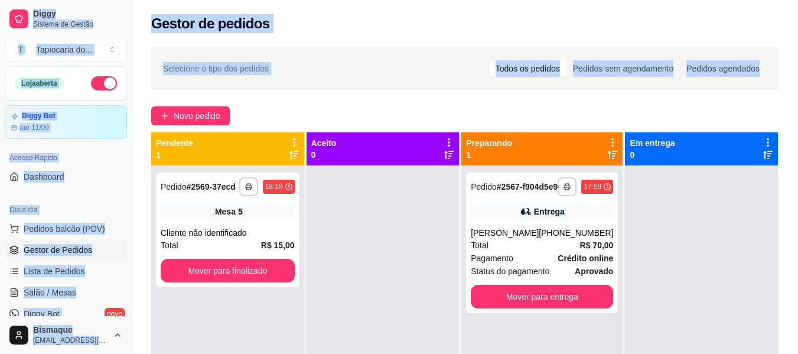
scroll to position [85, 0]
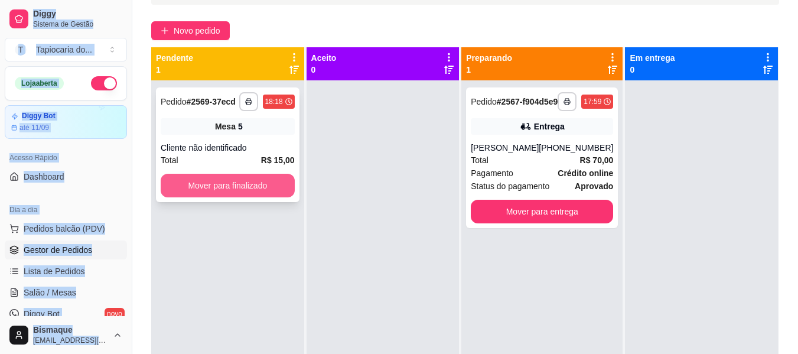
click at [256, 189] on button "Mover para finalizado" at bounding box center [228, 186] width 134 height 24
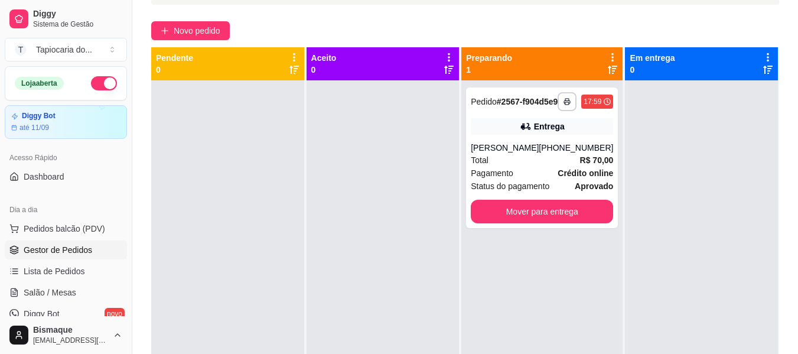
click at [275, 187] on div at bounding box center [227, 257] width 153 height 354
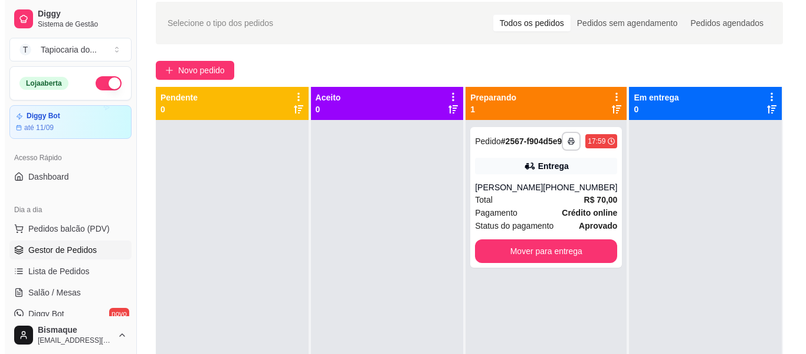
scroll to position [0, 0]
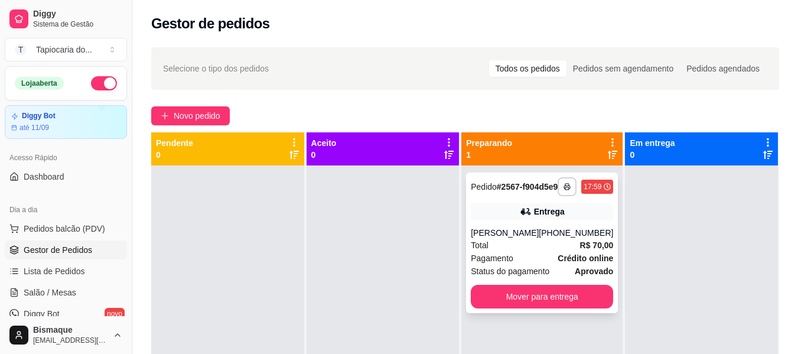
click at [515, 215] on div "Entrega" at bounding box center [542, 211] width 142 height 17
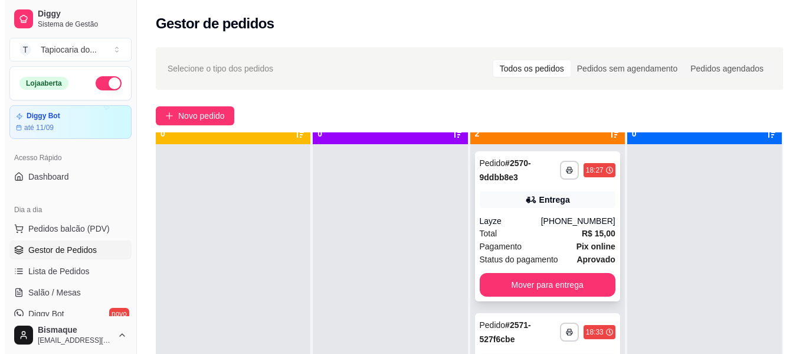
scroll to position [33, 0]
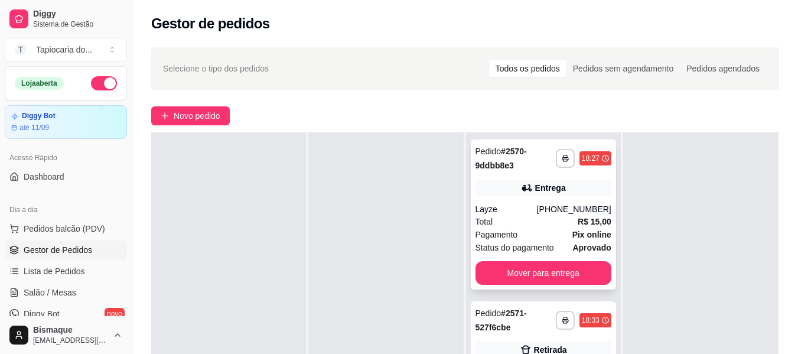
click at [537, 205] on div "Layze" at bounding box center [505, 209] width 61 height 12
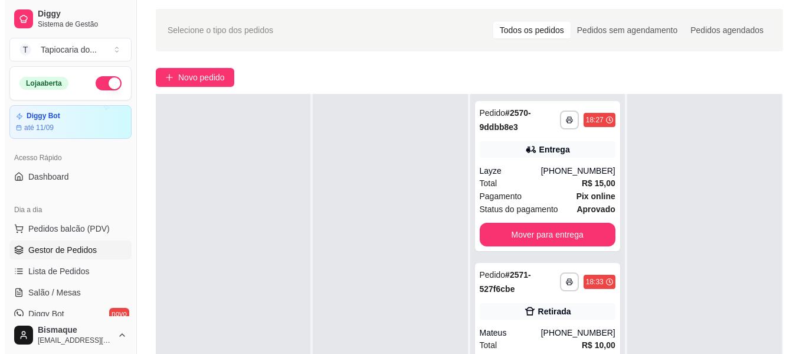
scroll to position [59, 0]
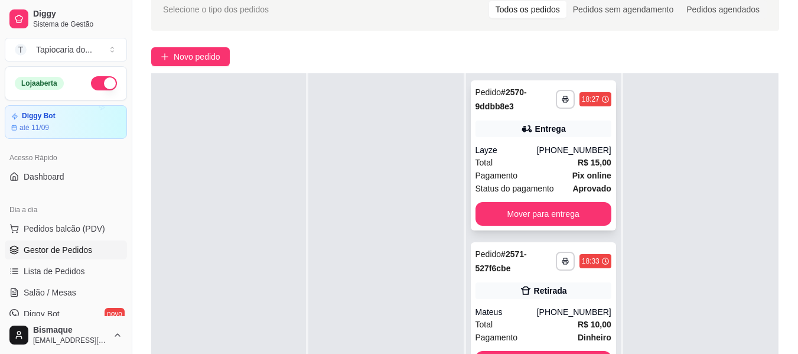
click at [542, 160] on div "Total R$ 15,00" at bounding box center [543, 162] width 136 height 13
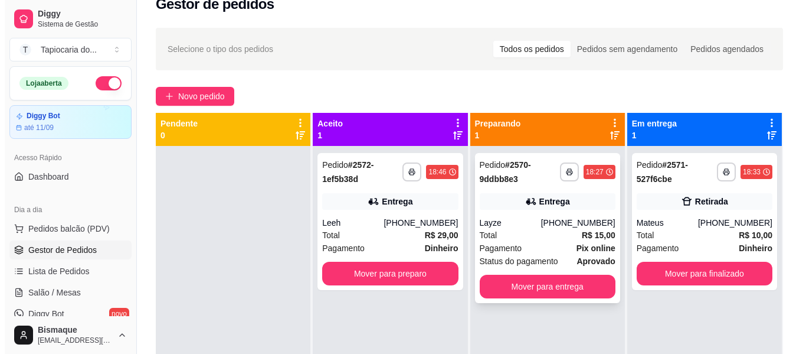
scroll to position [0, 0]
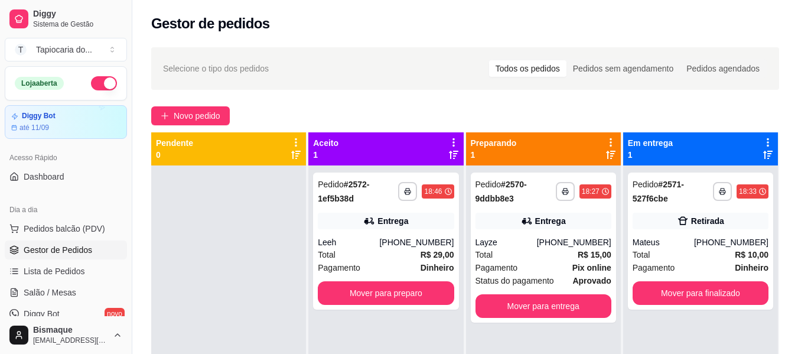
click at [268, 73] on span "Selecione o tipo dos pedidos" at bounding box center [216, 68] width 106 height 13
click at [711, 295] on button "Mover para finalizado" at bounding box center [700, 293] width 136 height 24
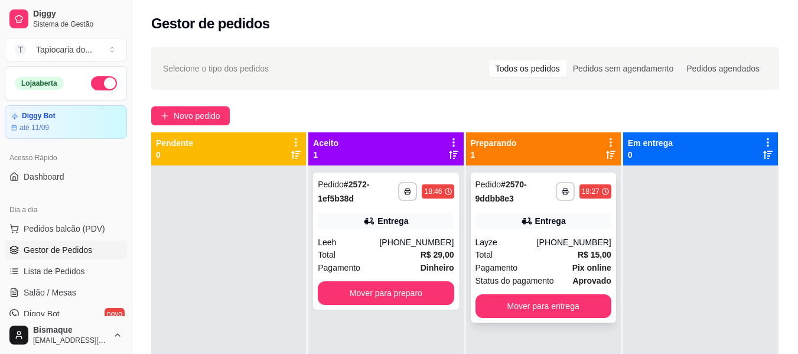
click at [561, 257] on div "Total R$ 15,00" at bounding box center [543, 254] width 136 height 13
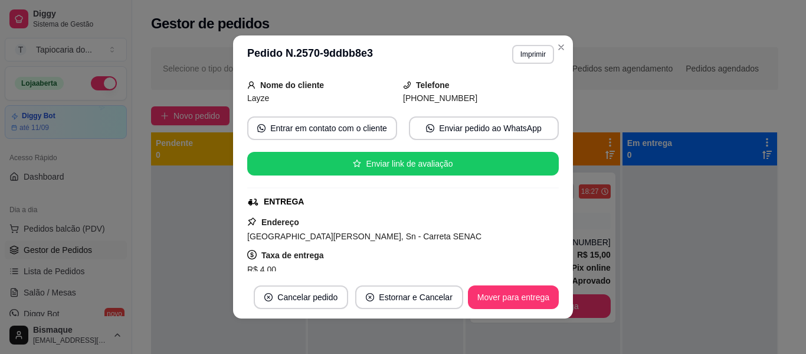
scroll to position [177, 0]
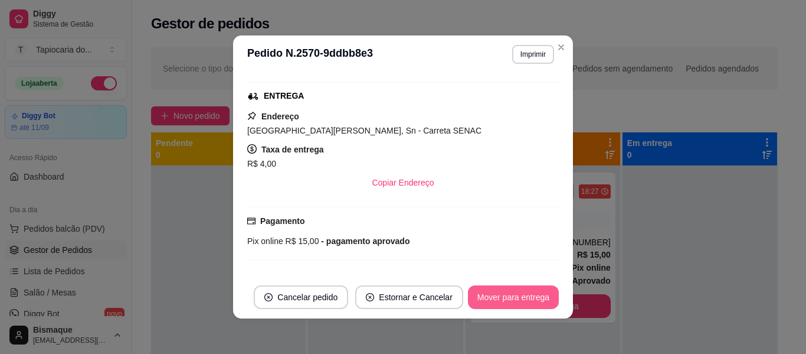
click at [514, 301] on button "Mover para entrega" at bounding box center [513, 297] width 91 height 24
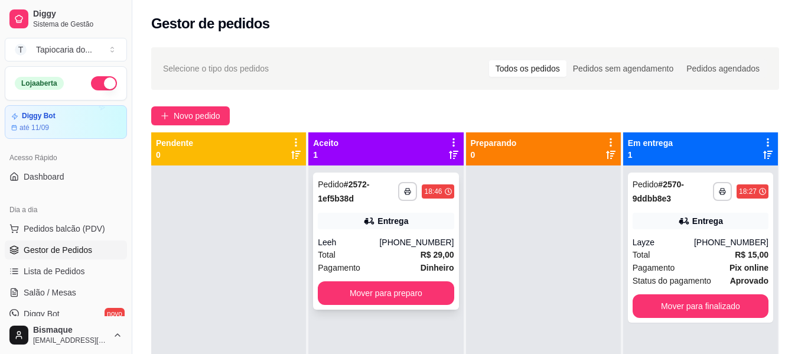
click at [410, 220] on div "Entrega" at bounding box center [386, 221] width 136 height 17
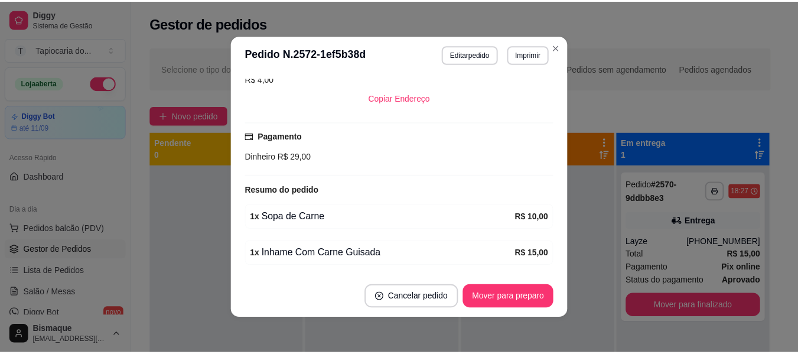
scroll to position [316, 0]
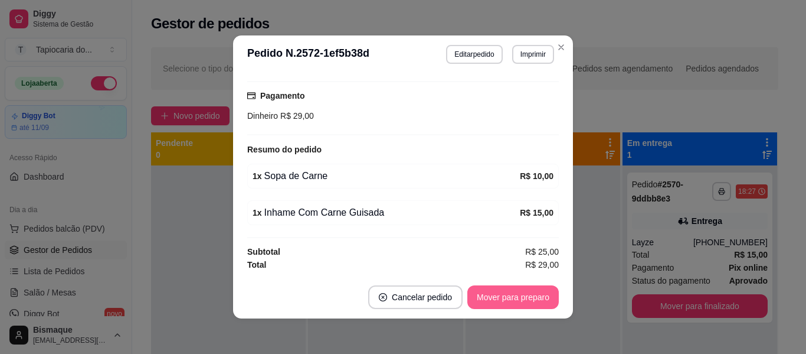
click at [537, 293] on button "Mover para preparo" at bounding box center [514, 297] width 92 height 24
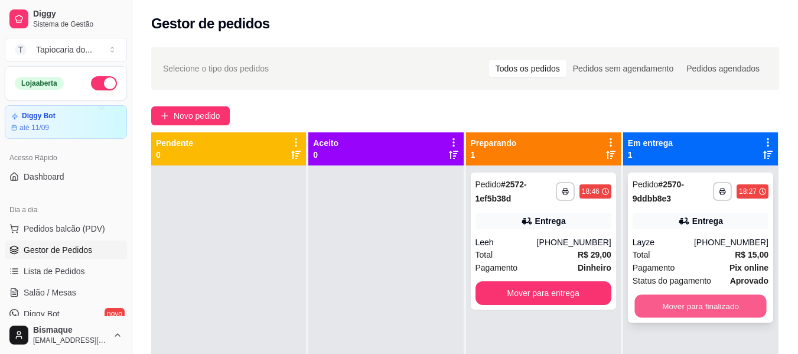
click at [721, 307] on button "Mover para finalizado" at bounding box center [700, 306] width 132 height 23
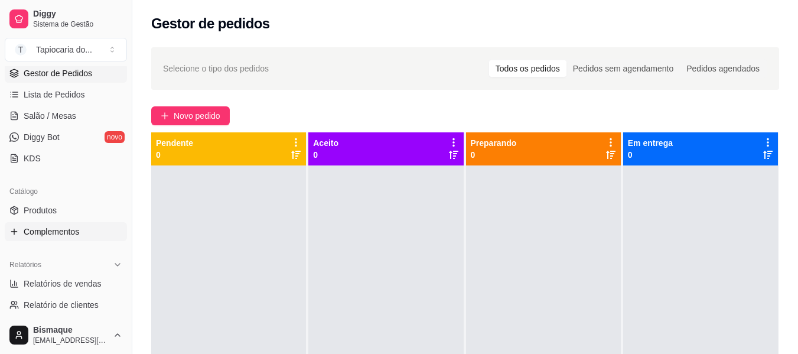
scroll to position [177, 0]
click at [64, 208] on link "Produtos" at bounding box center [66, 209] width 122 height 19
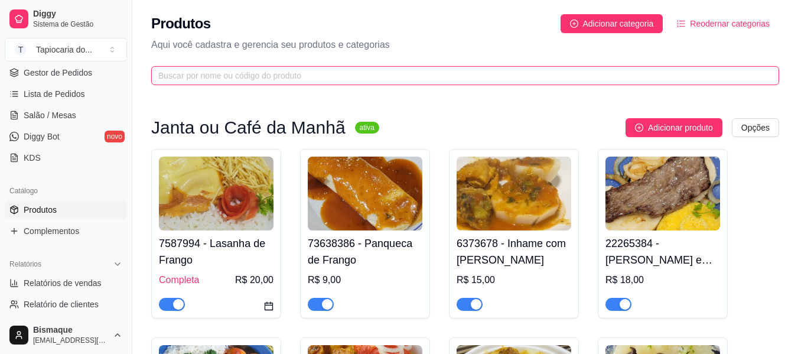
click at [276, 77] on input "text" at bounding box center [460, 75] width 604 height 13
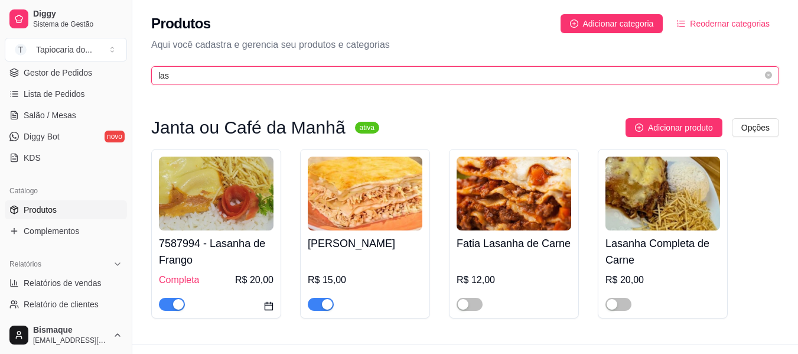
type input "lasa"
